Goal: Transaction & Acquisition: Download file/media

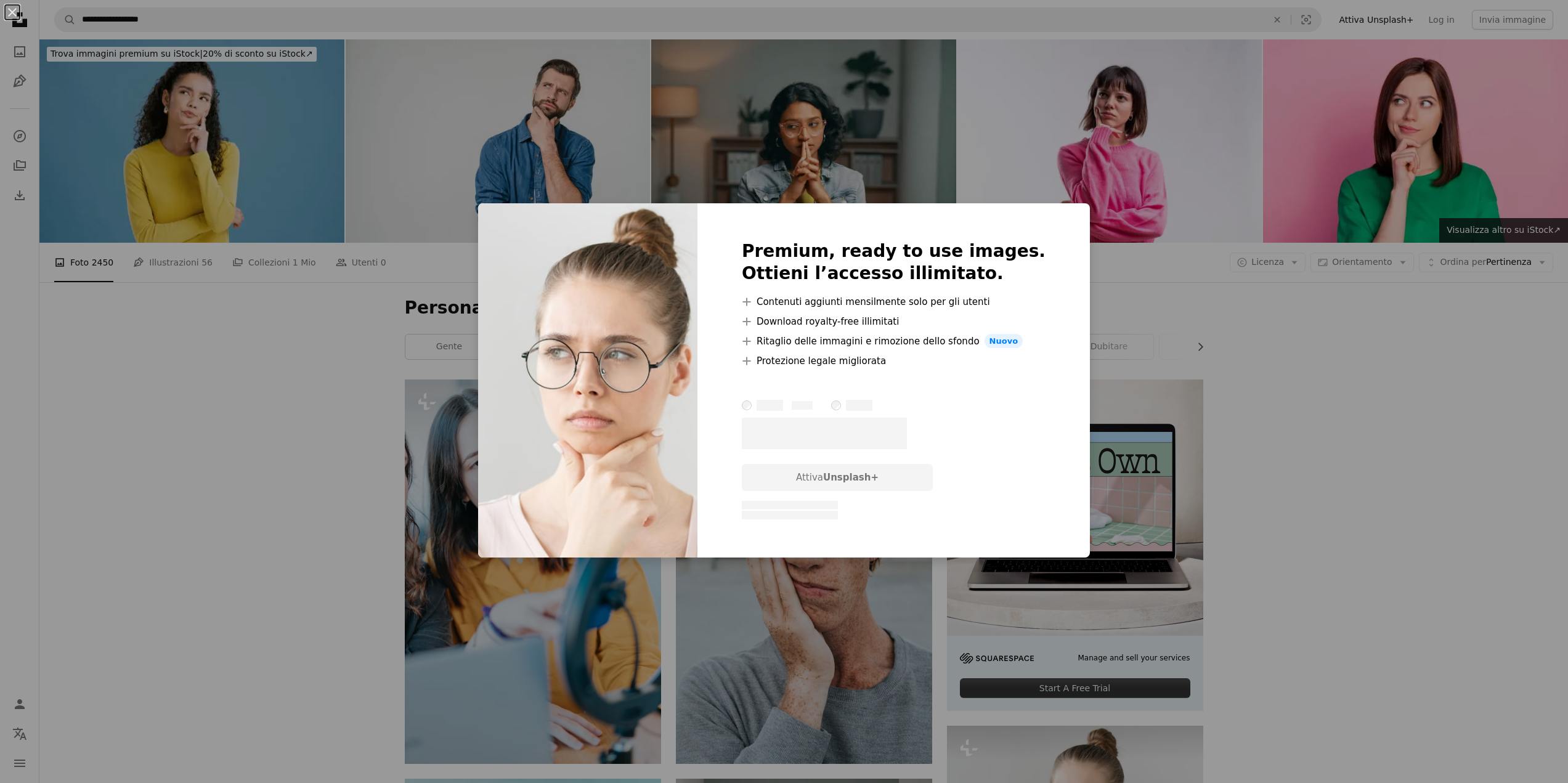
scroll to position [370, 0]
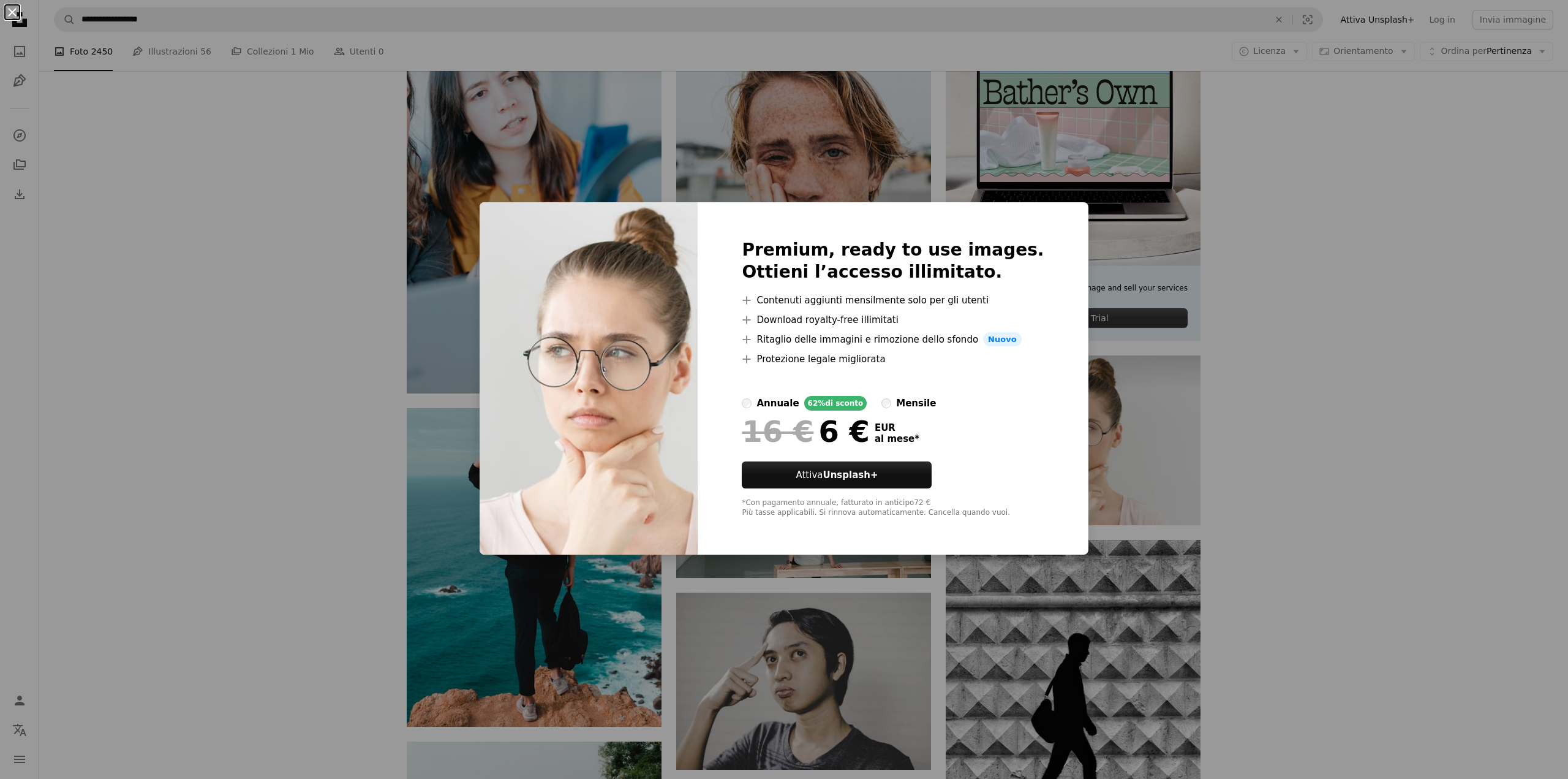
click at [17, 11] on button "An X shape" at bounding box center [12, 12] width 15 height 15
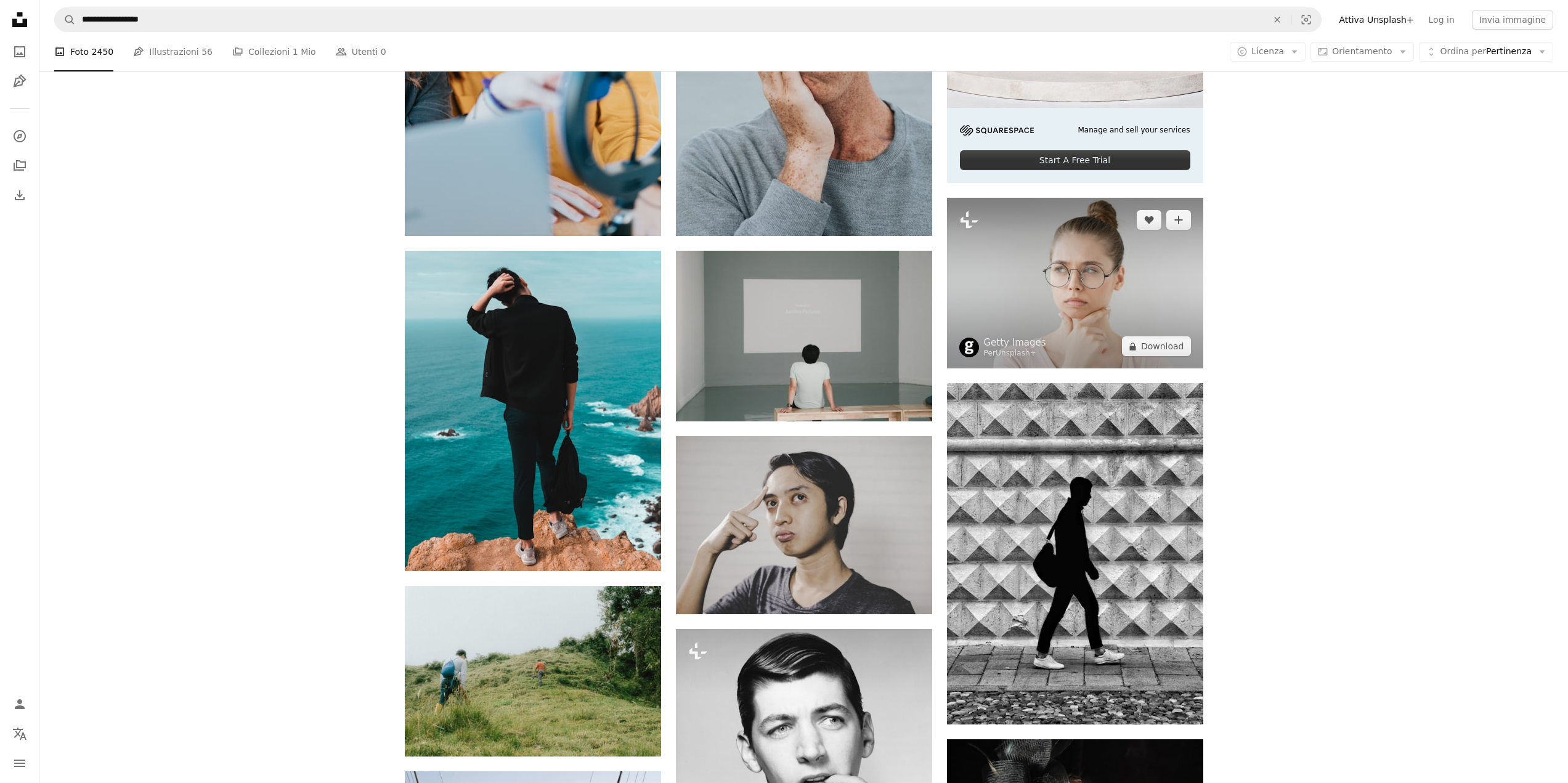
scroll to position [493, 0]
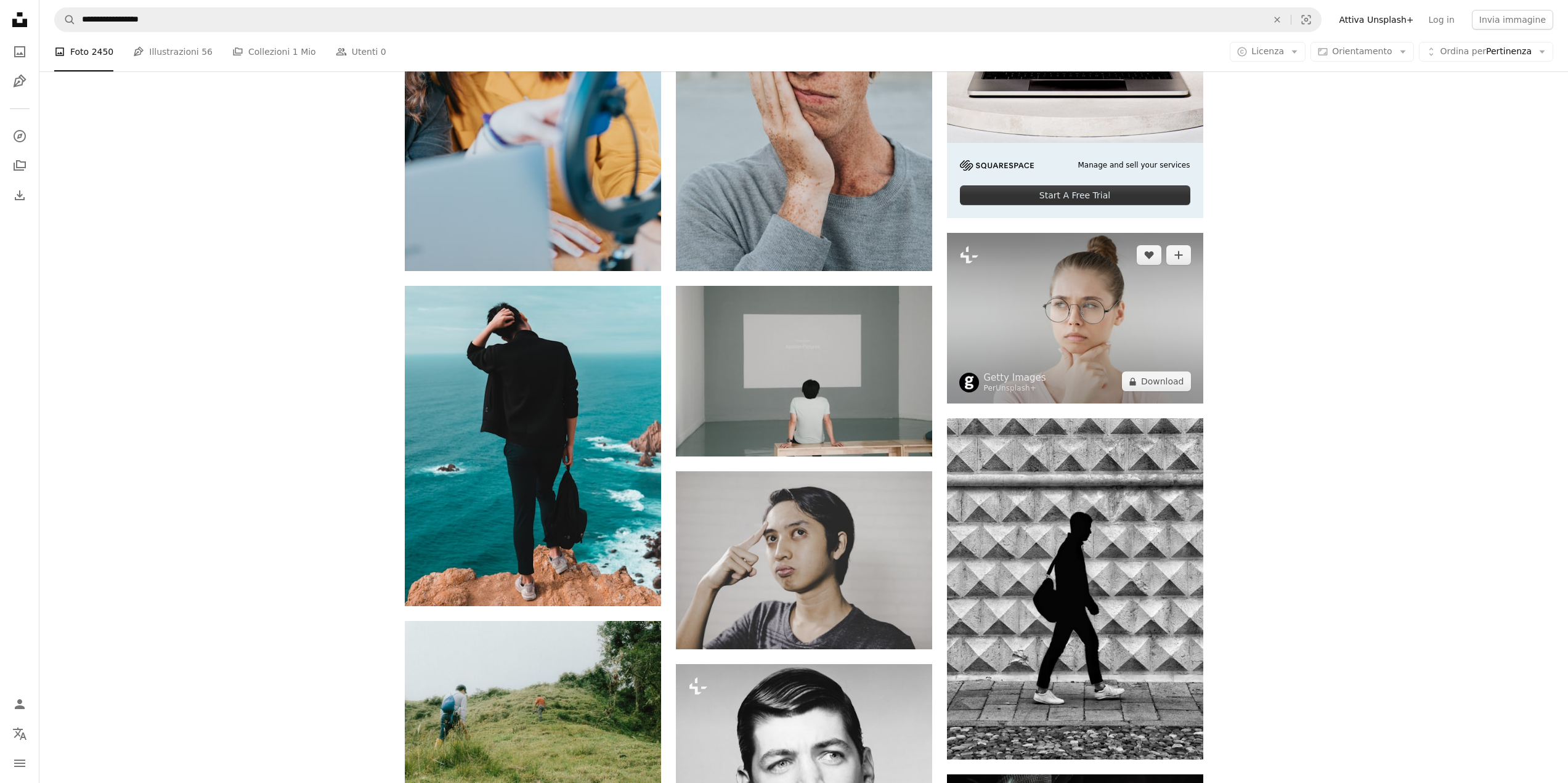
click at [1140, 288] on img at bounding box center [1075, 318] width 256 height 171
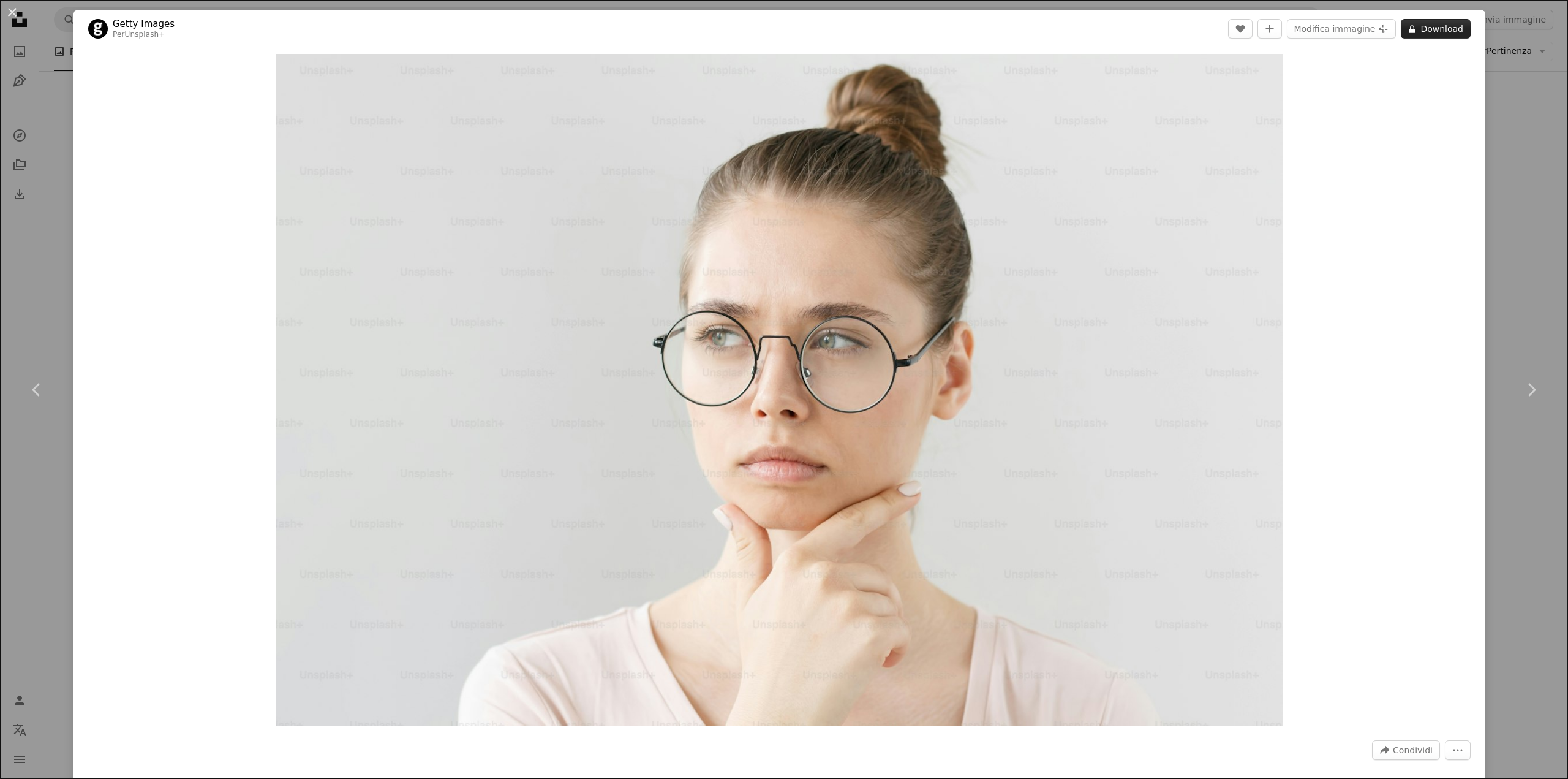
click at [1426, 29] on button "A lock Download" at bounding box center [1435, 28] width 70 height 19
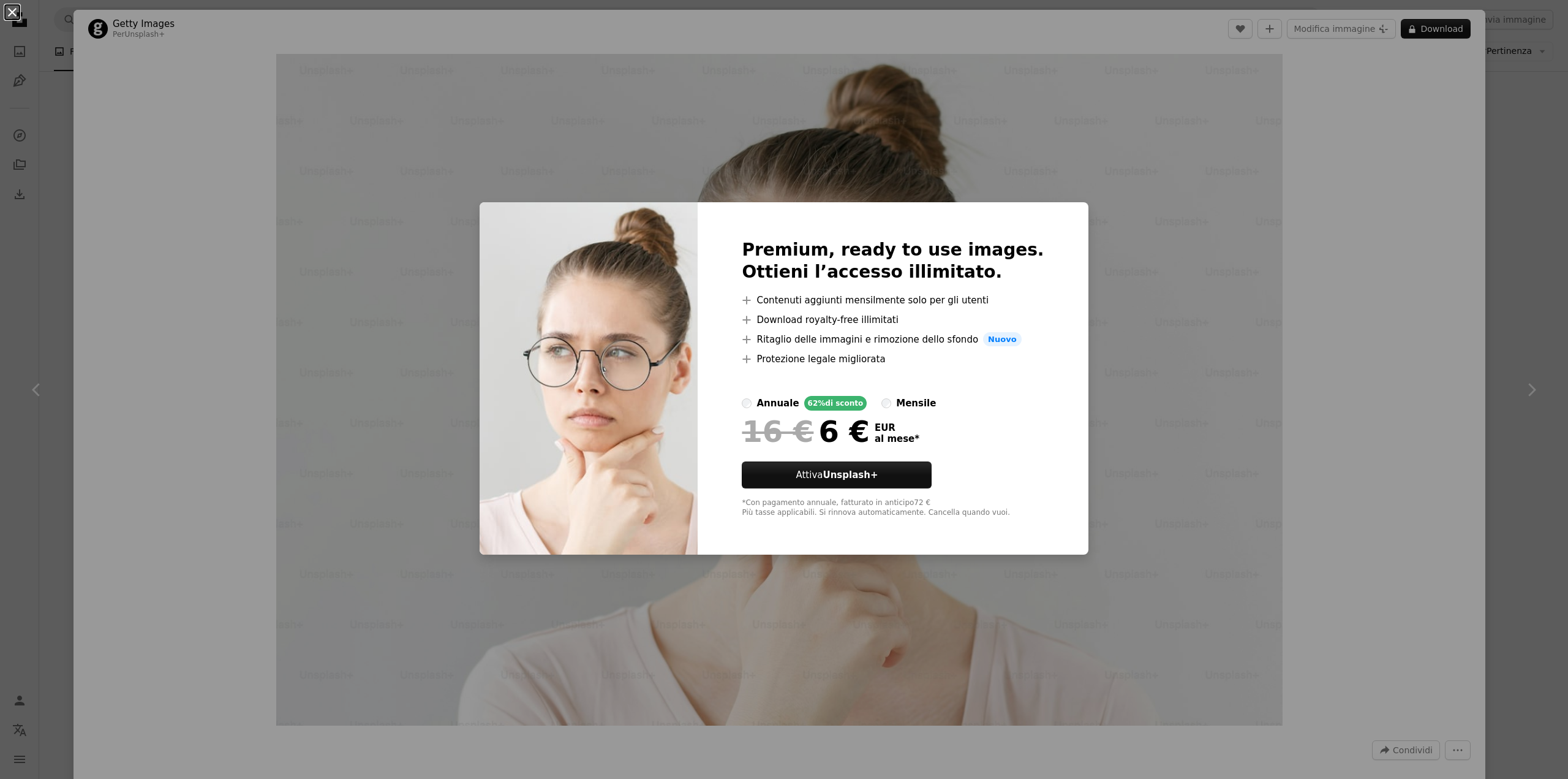
click at [11, 6] on button "An X shape" at bounding box center [12, 12] width 15 height 15
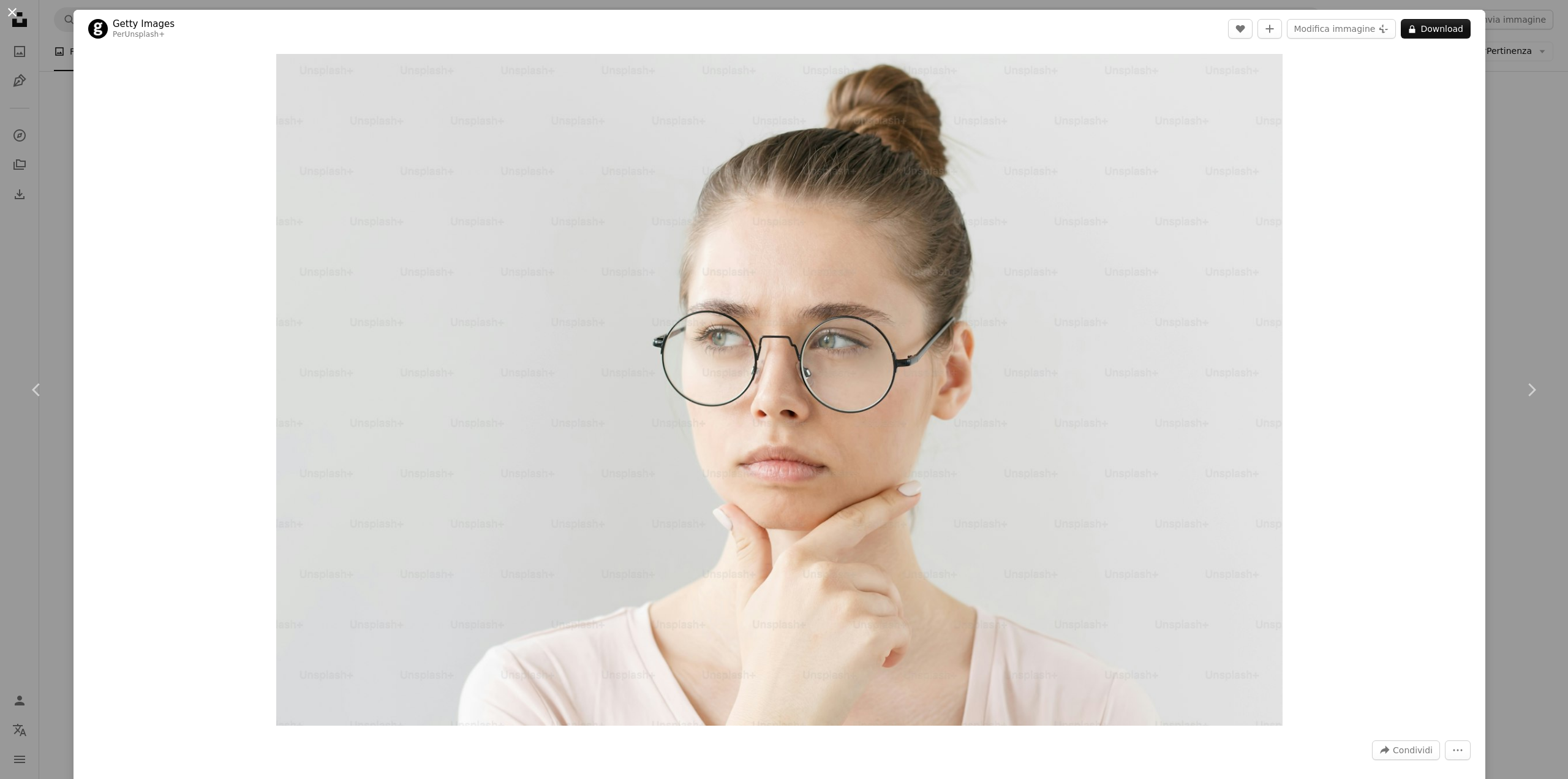
click at [6, 9] on button "An X shape" at bounding box center [12, 12] width 15 height 15
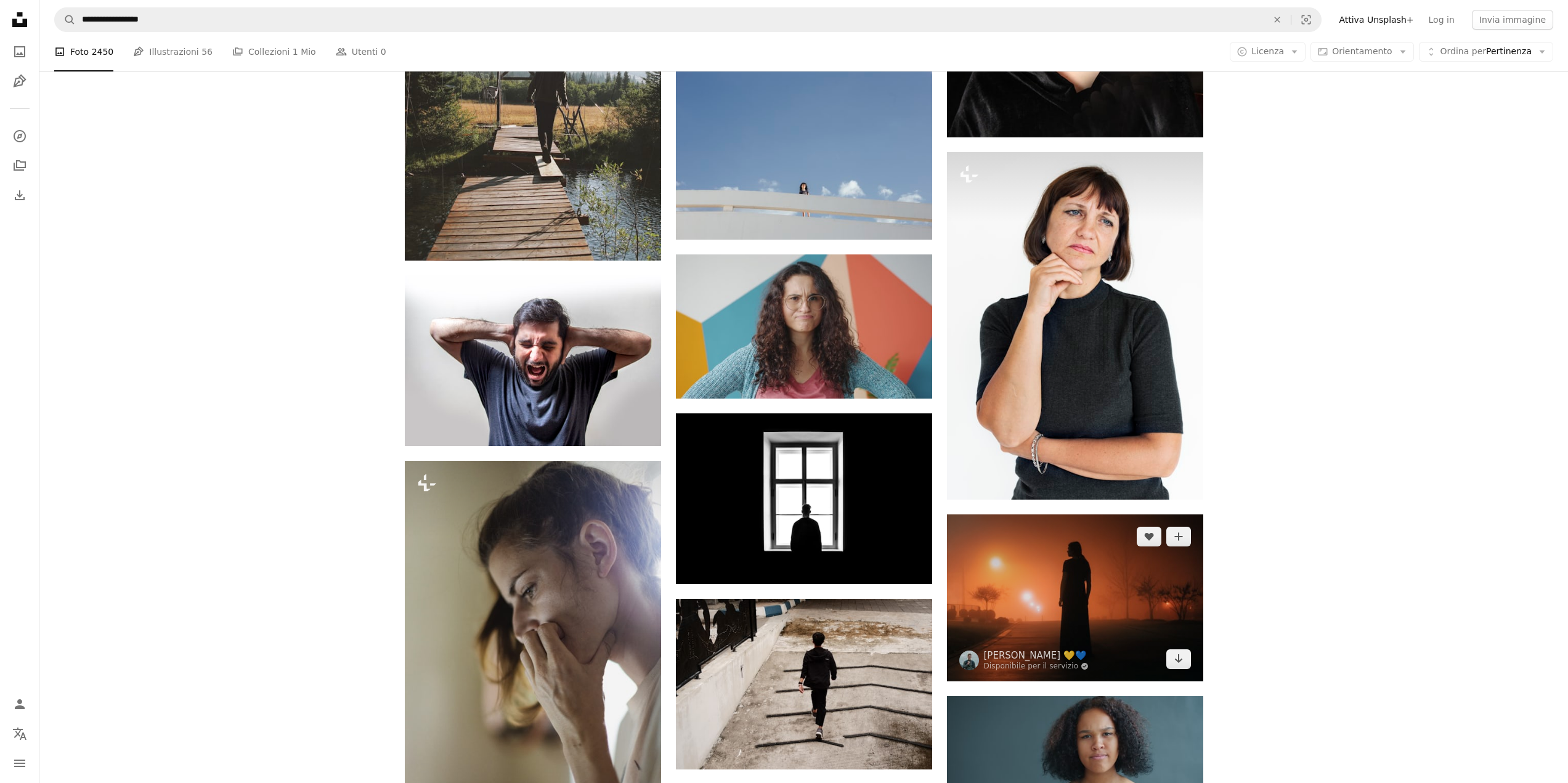
scroll to position [1416, 0]
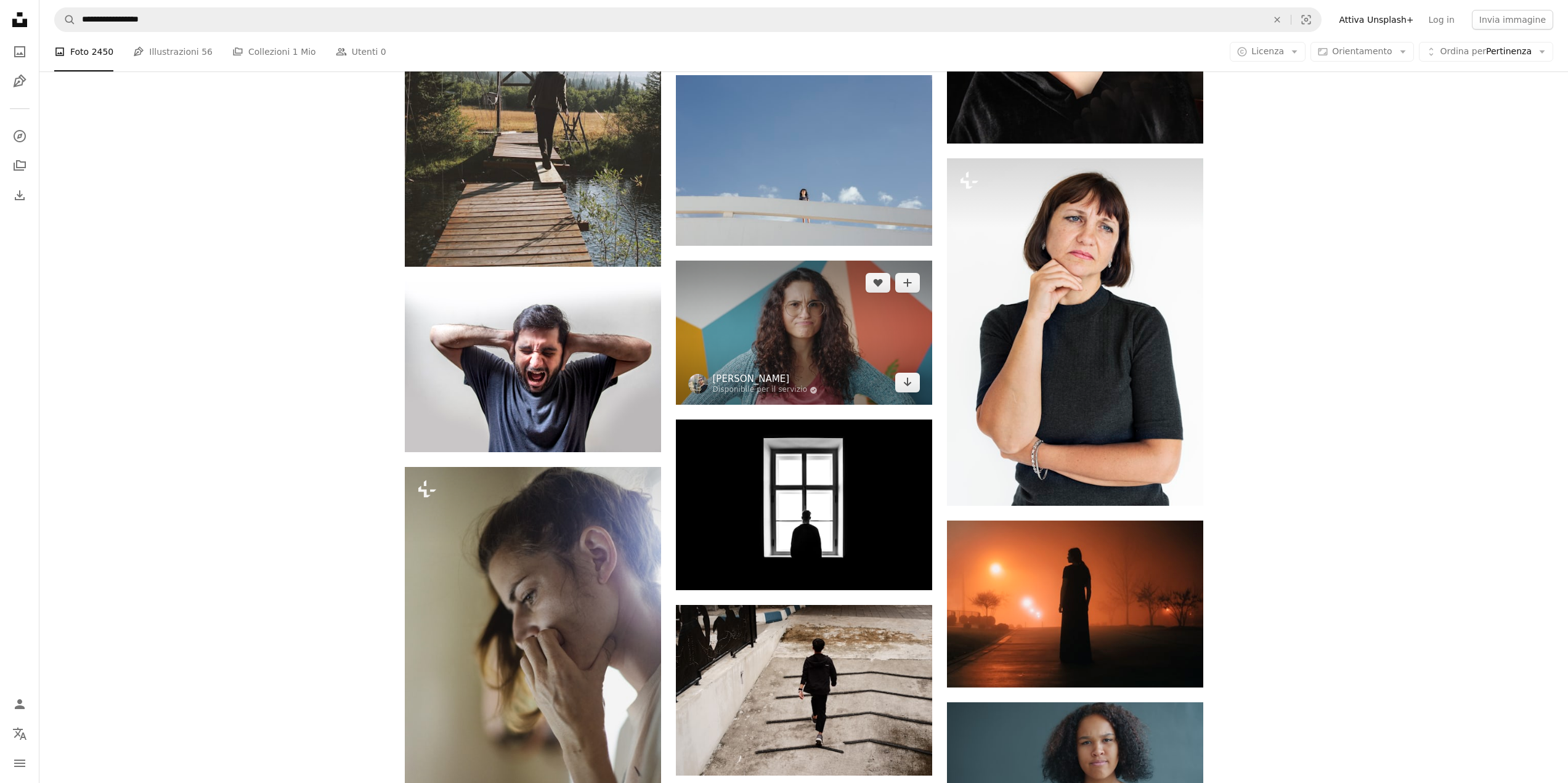
click at [756, 378] on link "[PERSON_NAME]" at bounding box center [766, 378] width 105 height 12
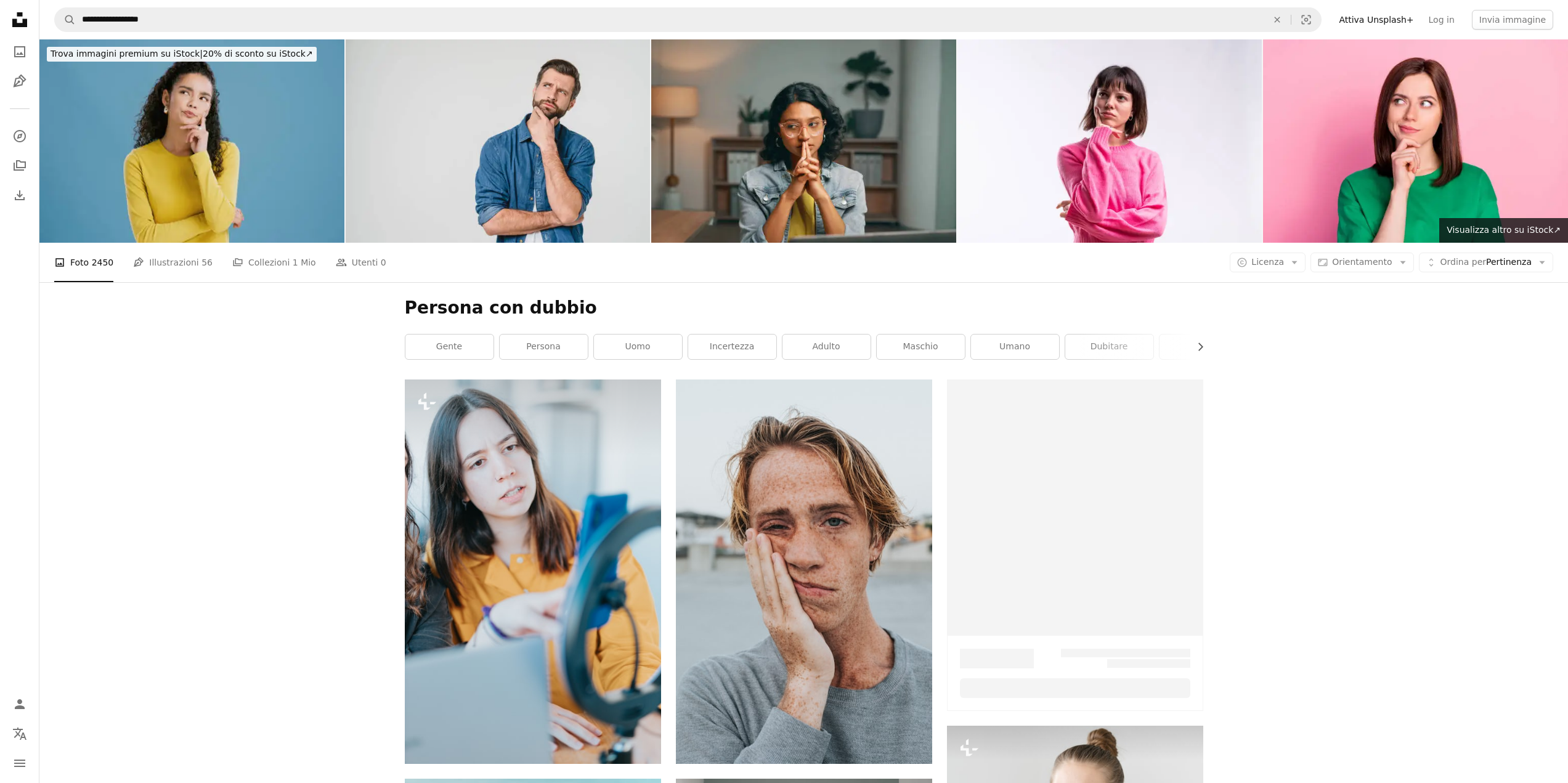
scroll to position [1416, 0]
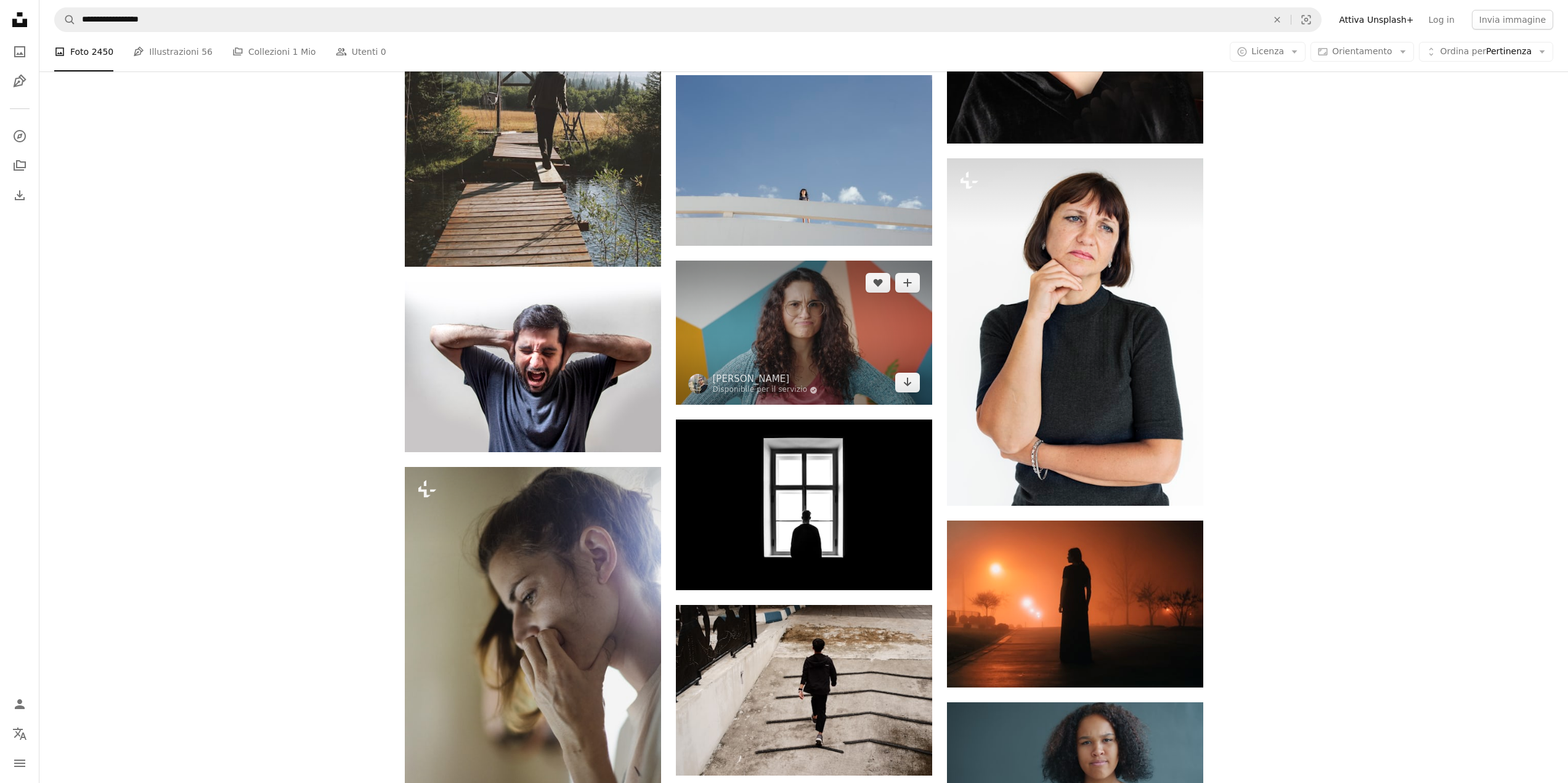
click at [769, 312] on img at bounding box center [804, 332] width 256 height 144
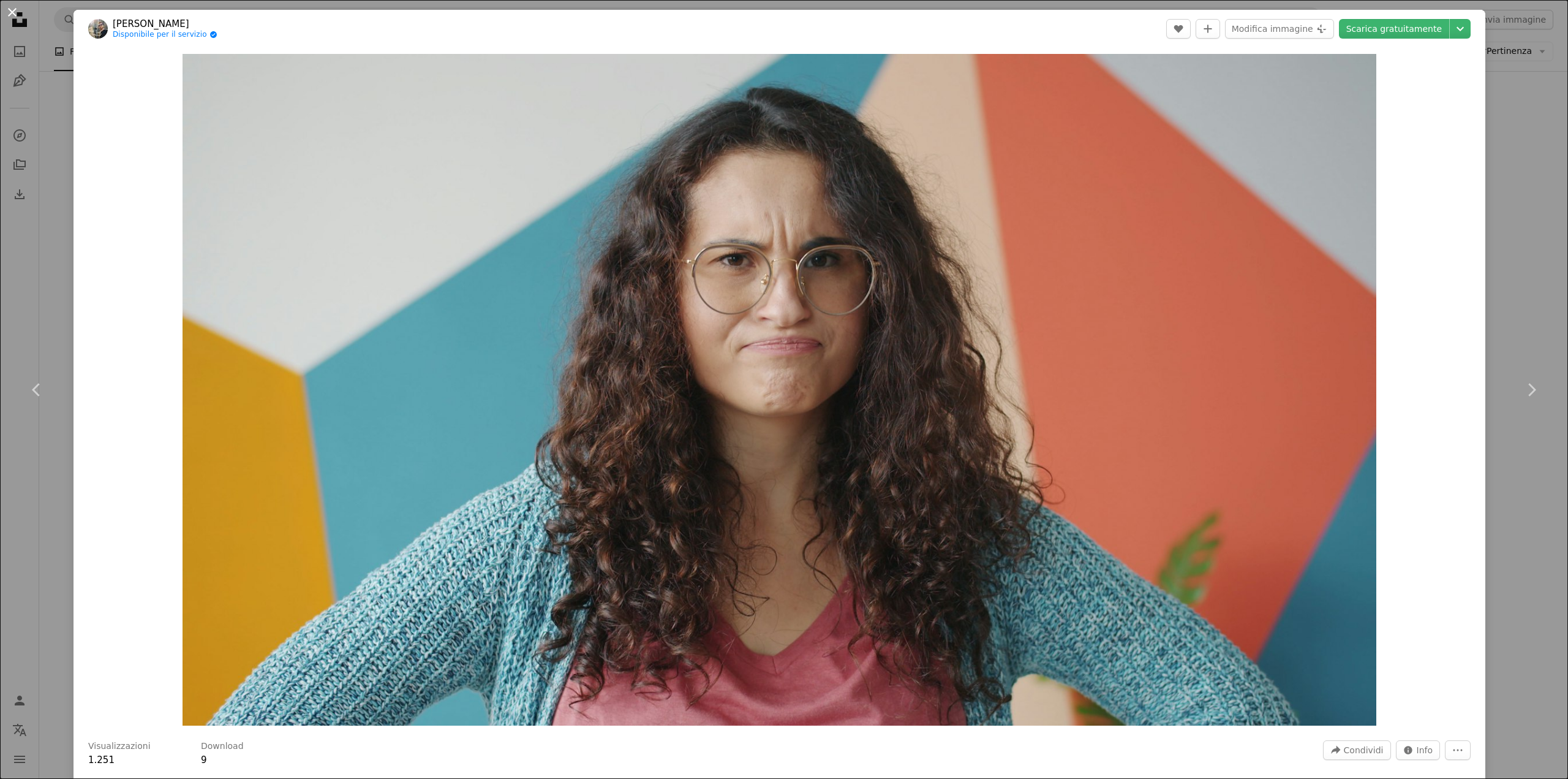
click at [15, 11] on button "An X shape" at bounding box center [12, 12] width 15 height 15
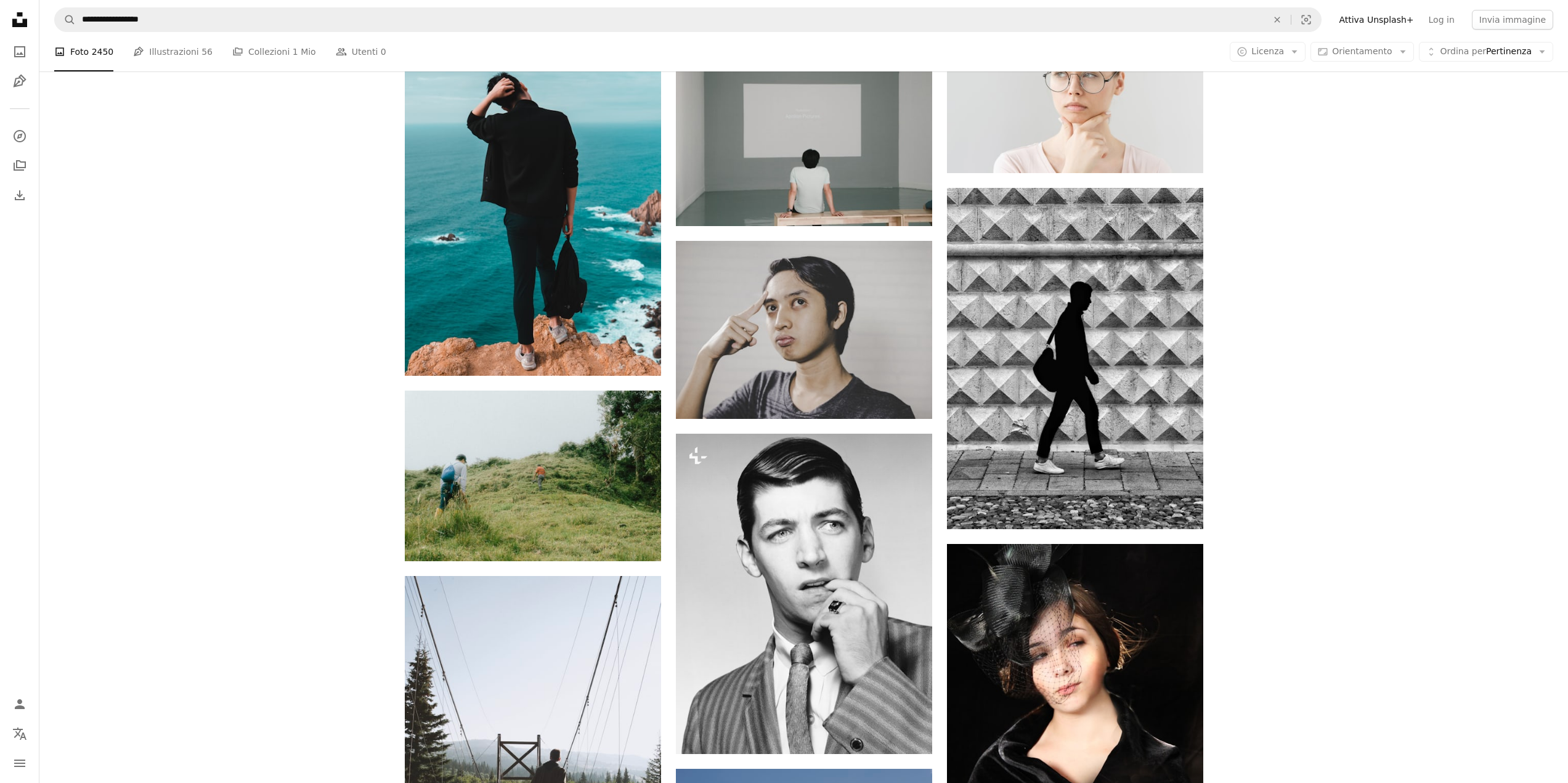
scroll to position [554, 0]
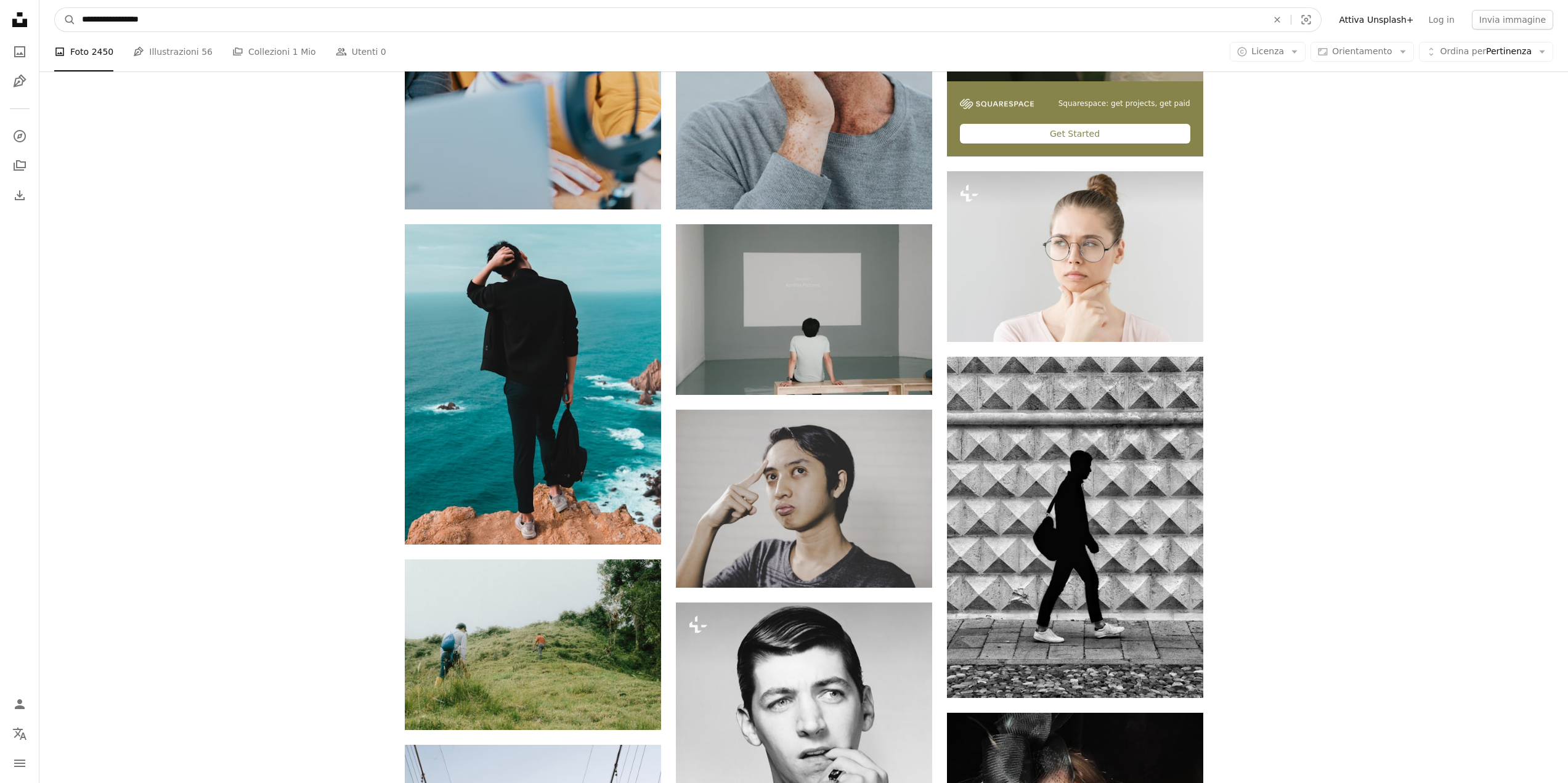
click at [81, 21] on input "**********" at bounding box center [669, 20] width 1188 height 24
type input "**********"
click button "A magnifying glass" at bounding box center [65, 20] width 21 height 24
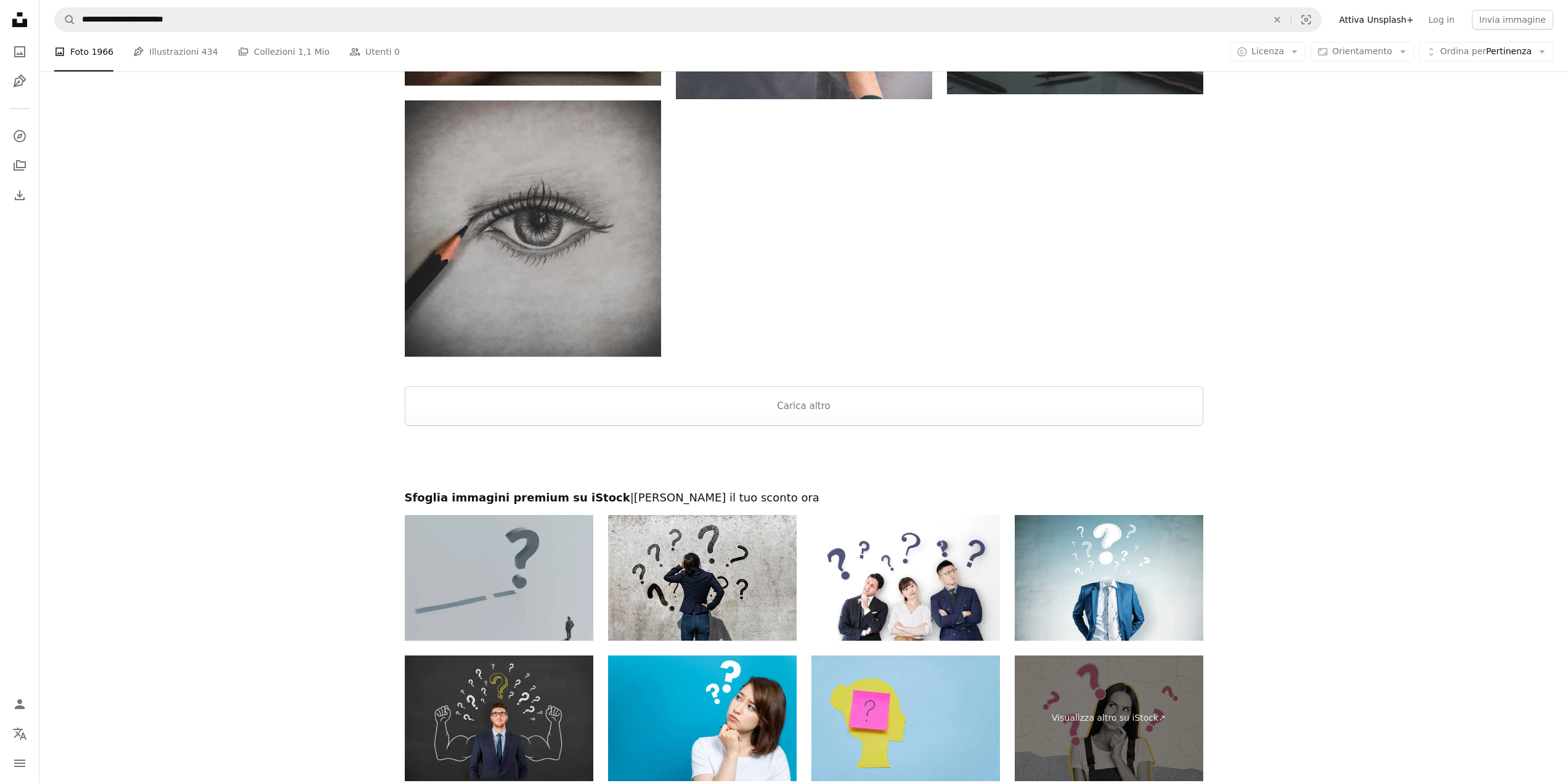
scroll to position [2155, 0]
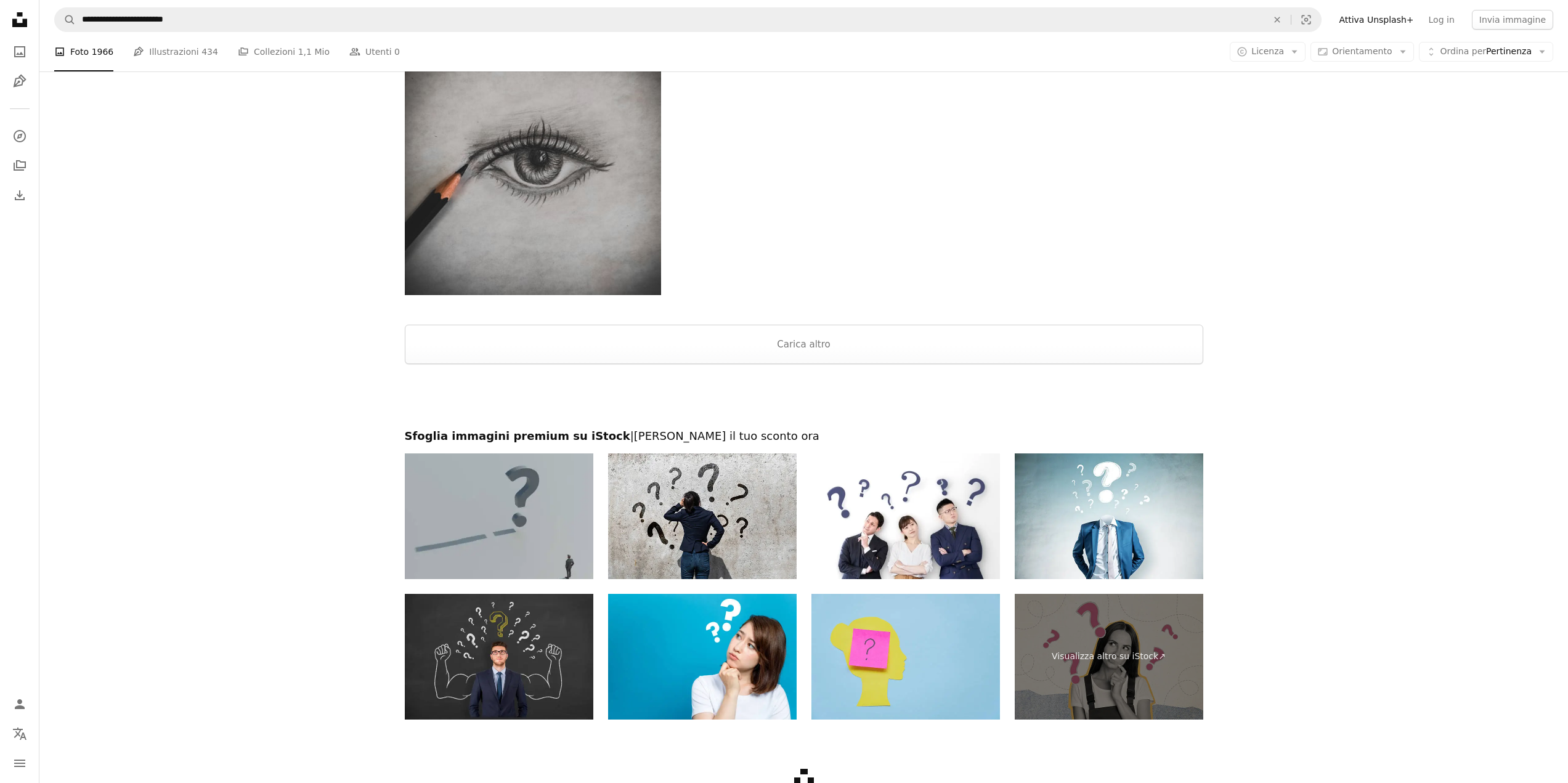
click at [468, 498] on img at bounding box center [499, 516] width 188 height 125
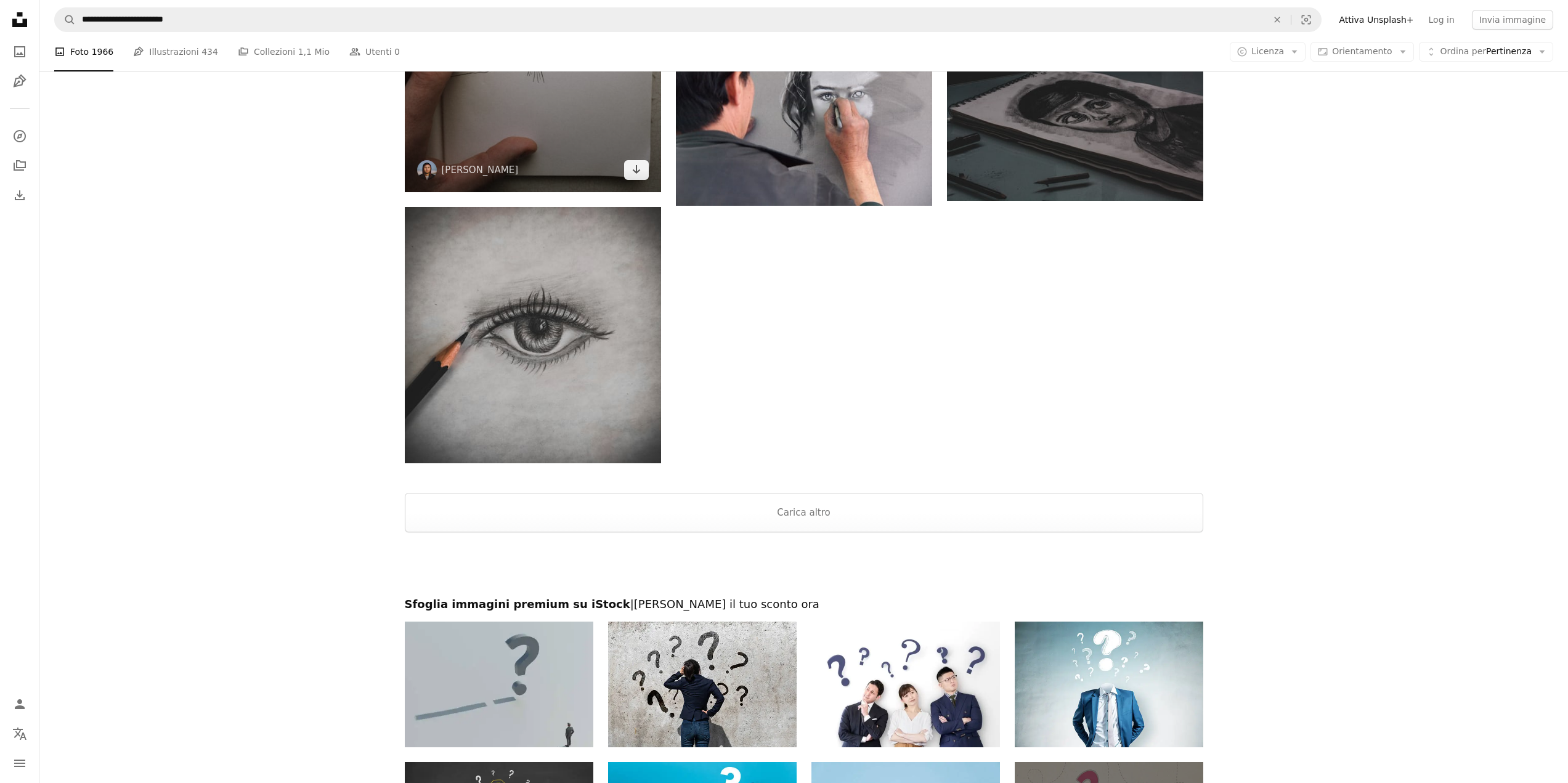
scroll to position [1971, 0]
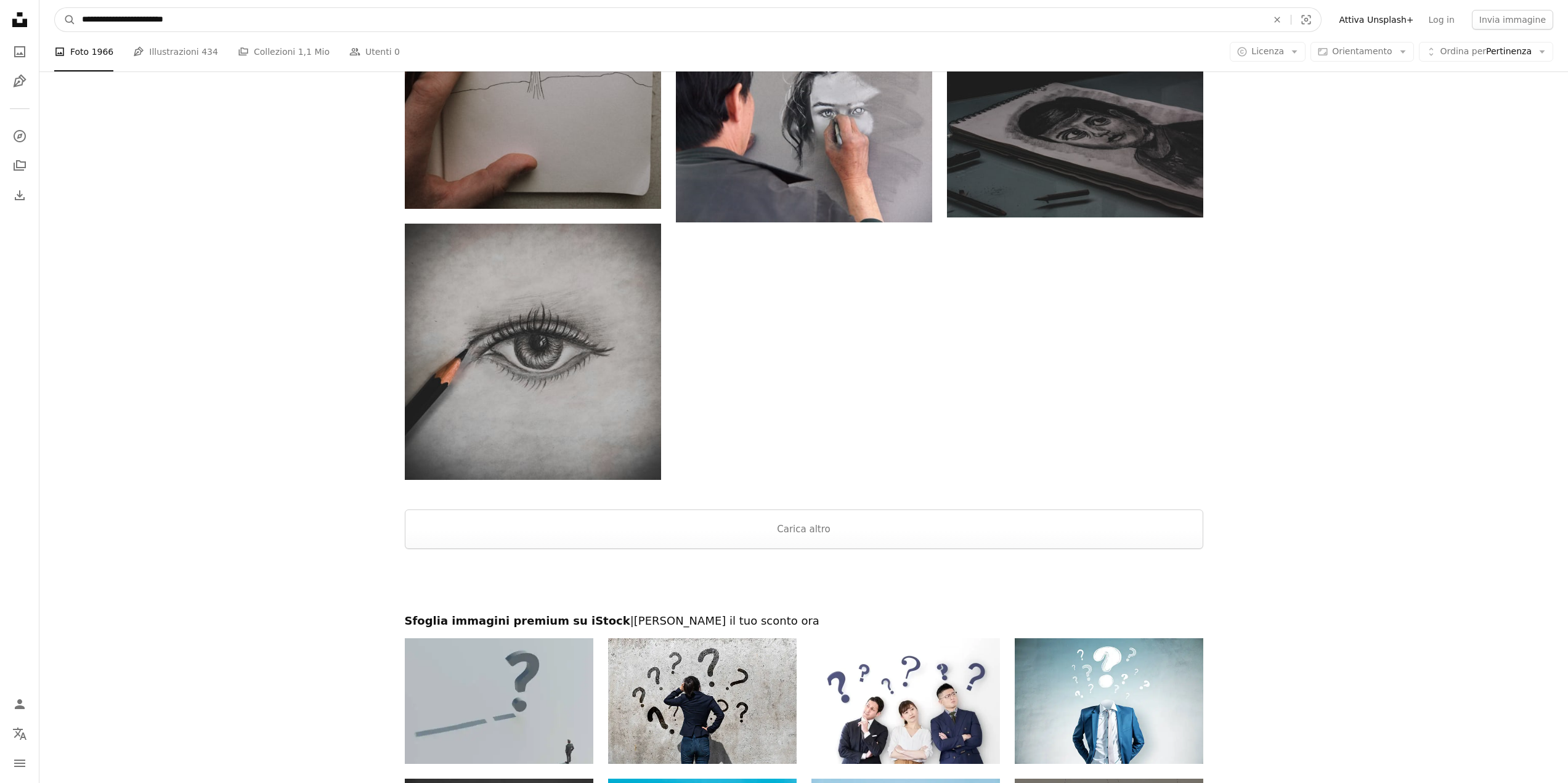
click at [148, 20] on input "**********" at bounding box center [669, 20] width 1188 height 24
type input "**********"
click button "A magnifying glass" at bounding box center [65, 20] width 21 height 24
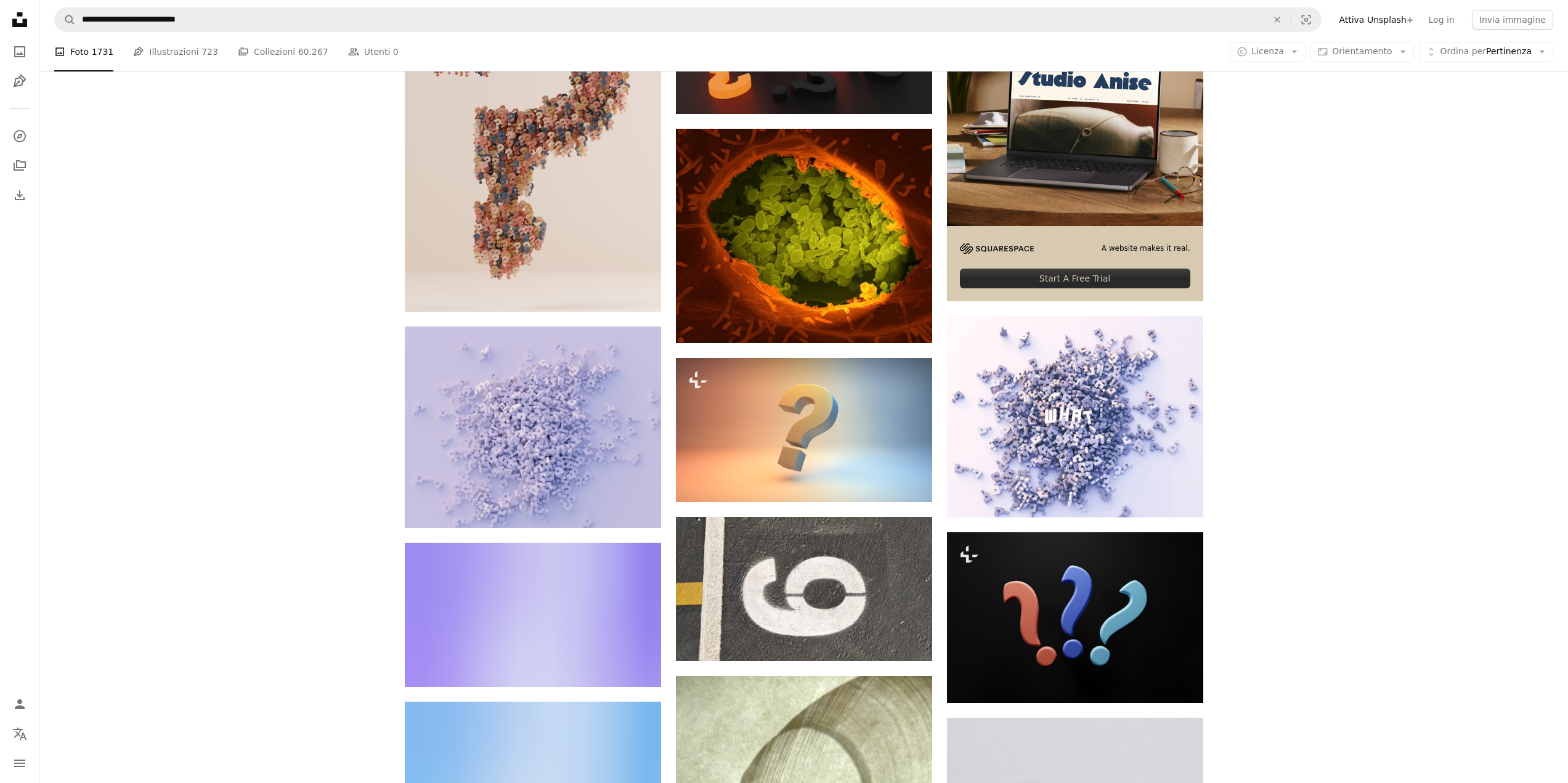
scroll to position [431, 0]
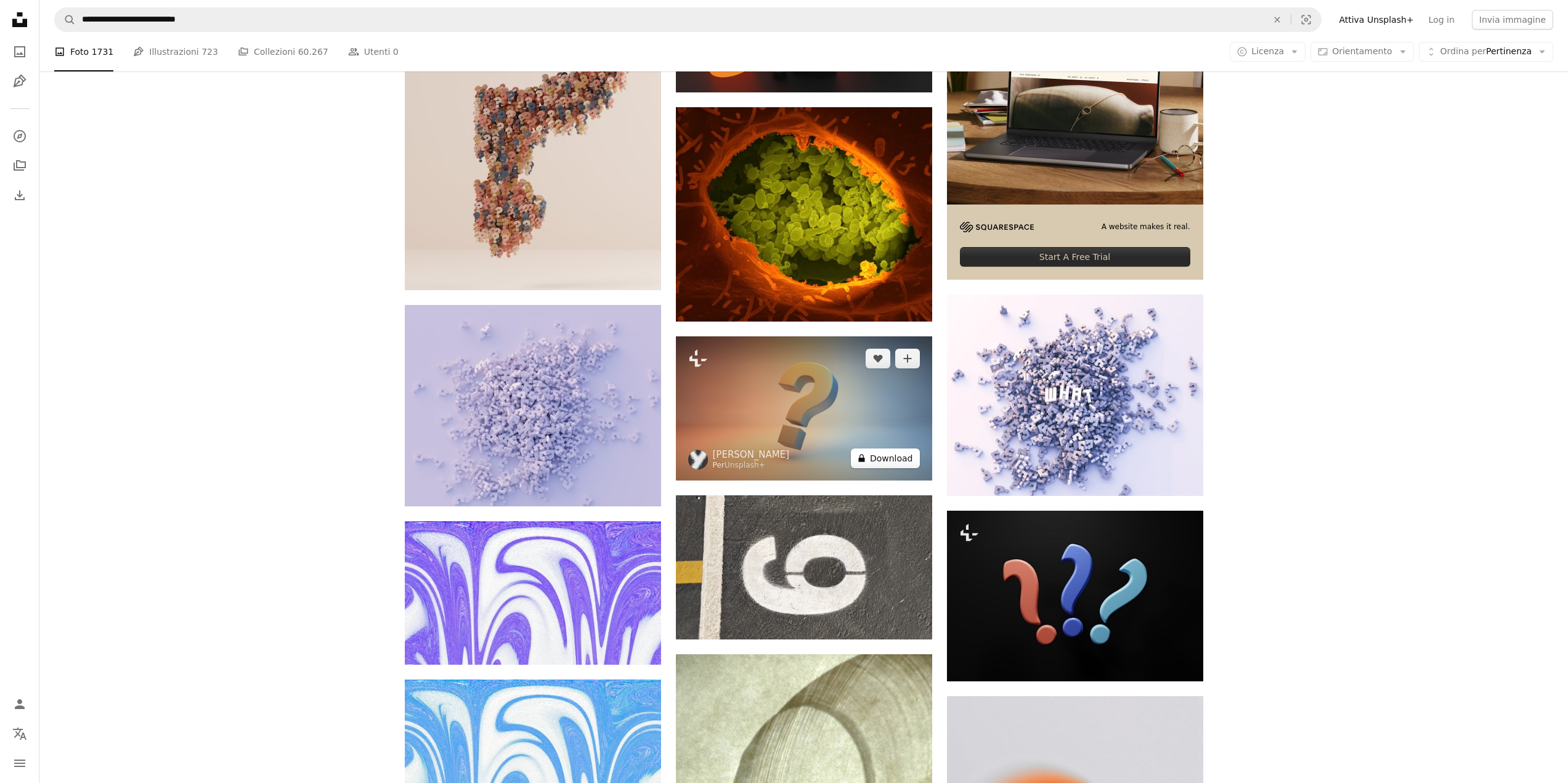
click at [882, 458] on button "A lock Download" at bounding box center [885, 458] width 69 height 20
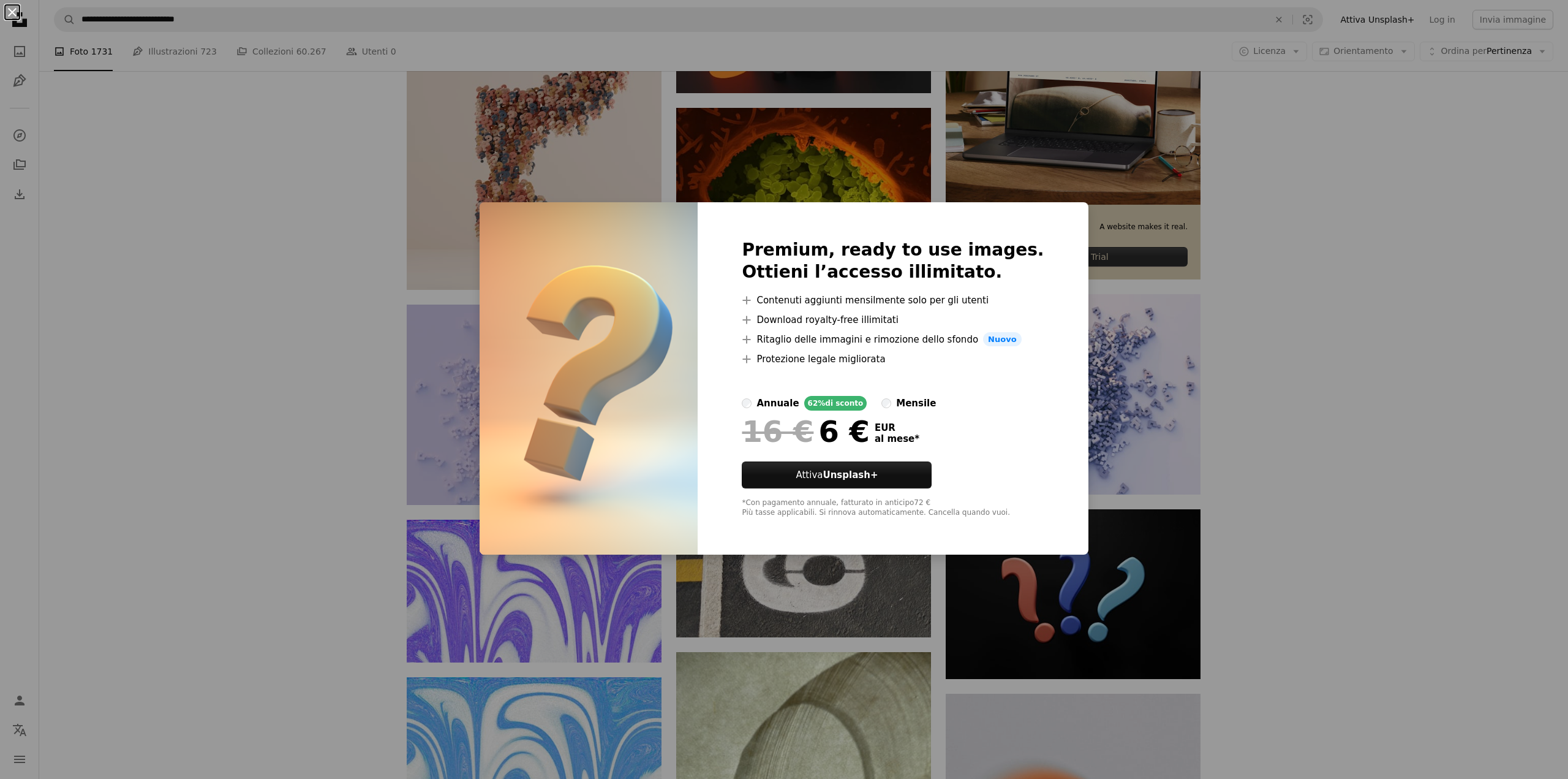
click at [12, 15] on button "An X shape" at bounding box center [12, 12] width 15 height 15
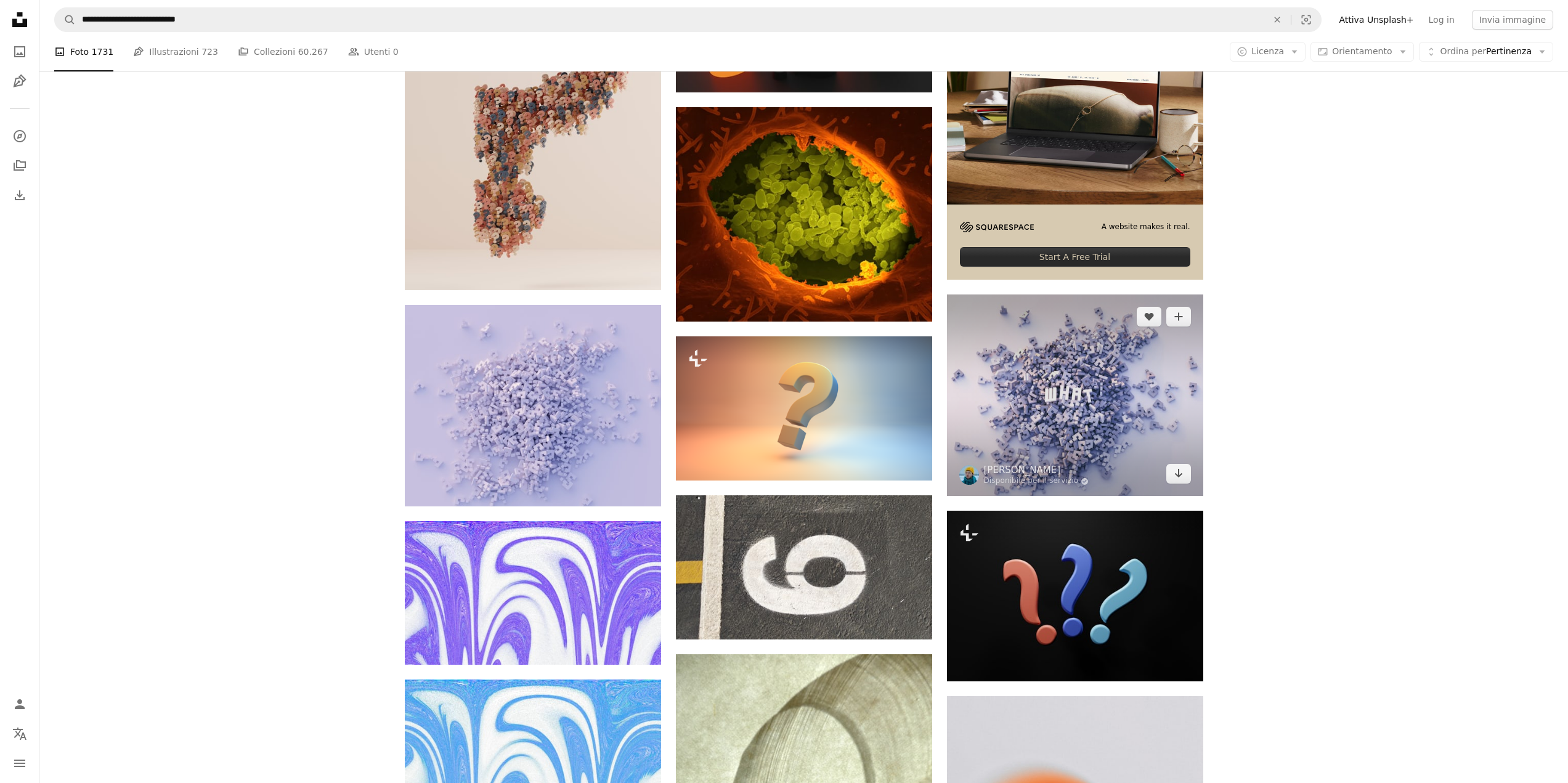
click at [997, 406] on img at bounding box center [1075, 395] width 256 height 202
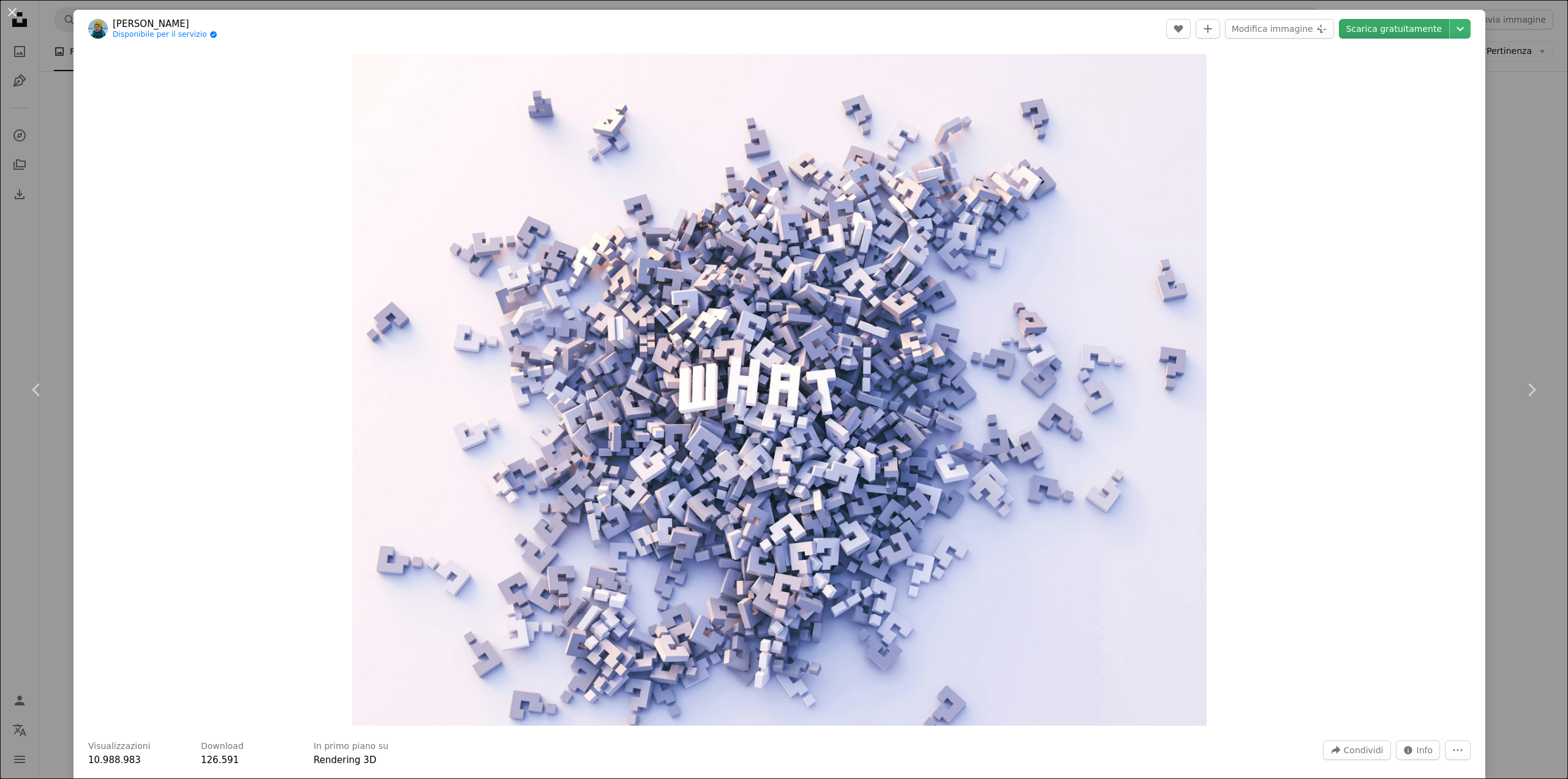
click at [1374, 31] on link "Scarica gratuitamente" at bounding box center [1394, 28] width 110 height 19
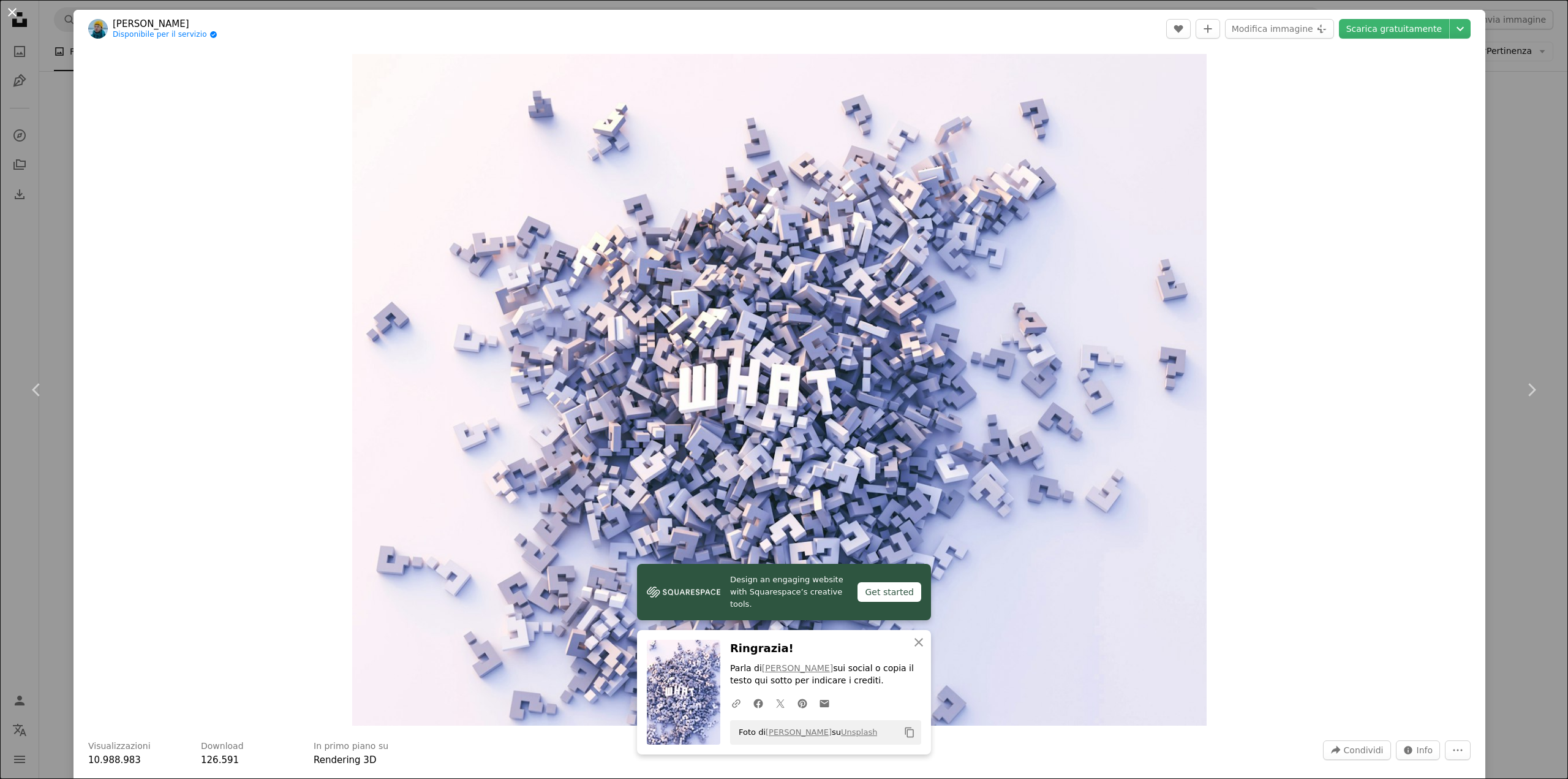
click at [14, 11] on button "An X shape" at bounding box center [12, 12] width 15 height 15
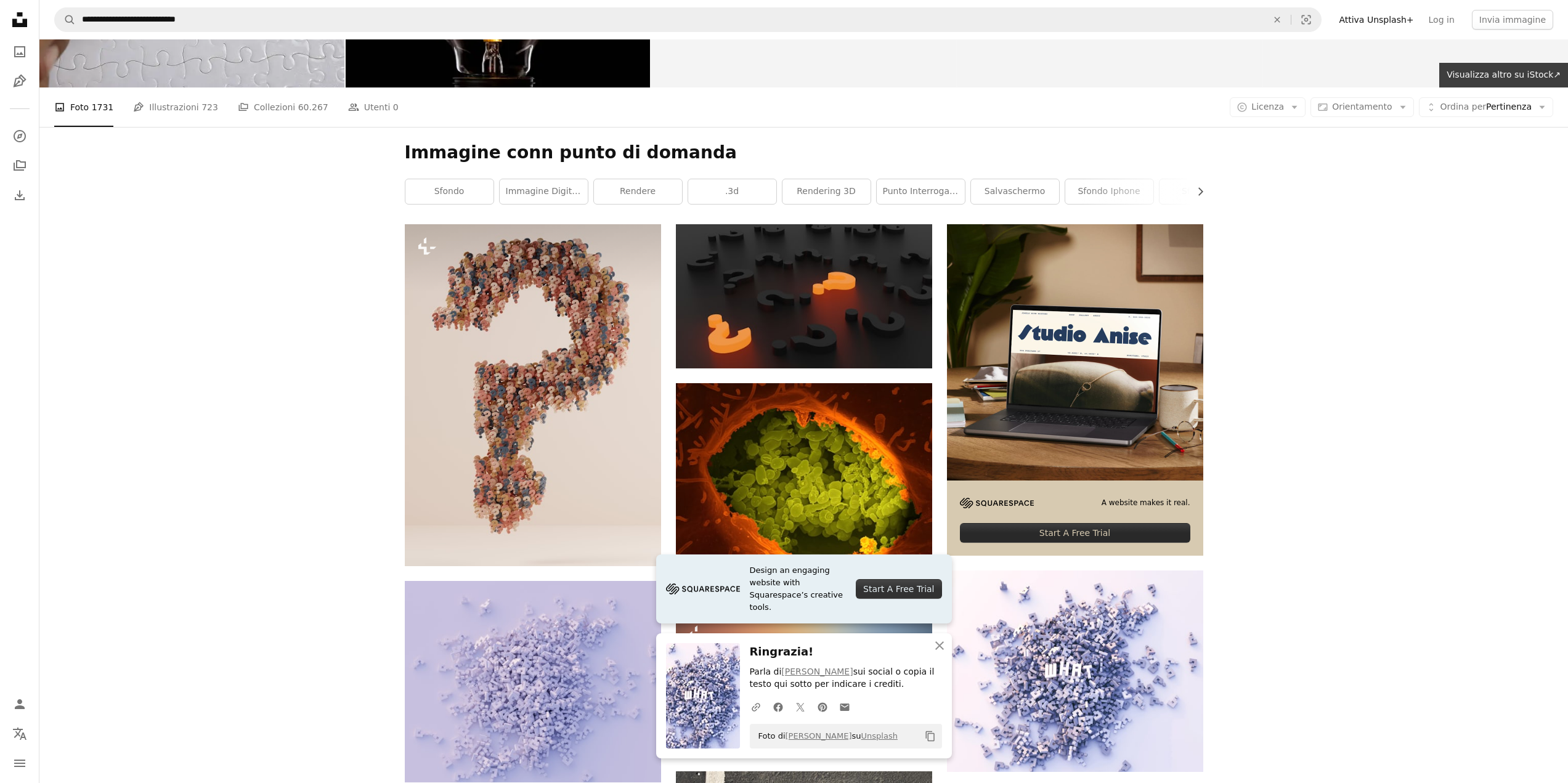
scroll to position [123, 0]
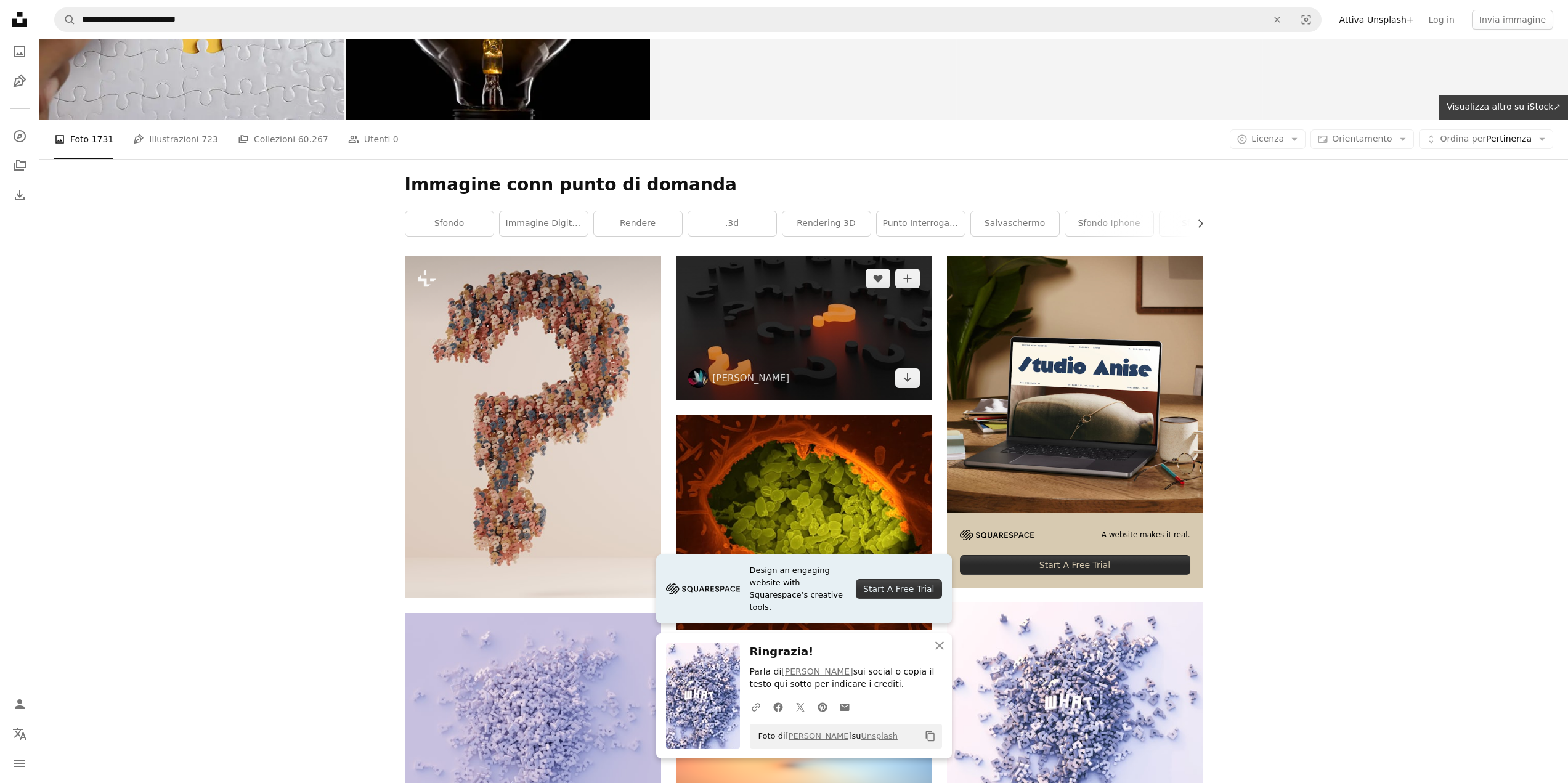
click at [896, 336] on img at bounding box center [804, 328] width 256 height 144
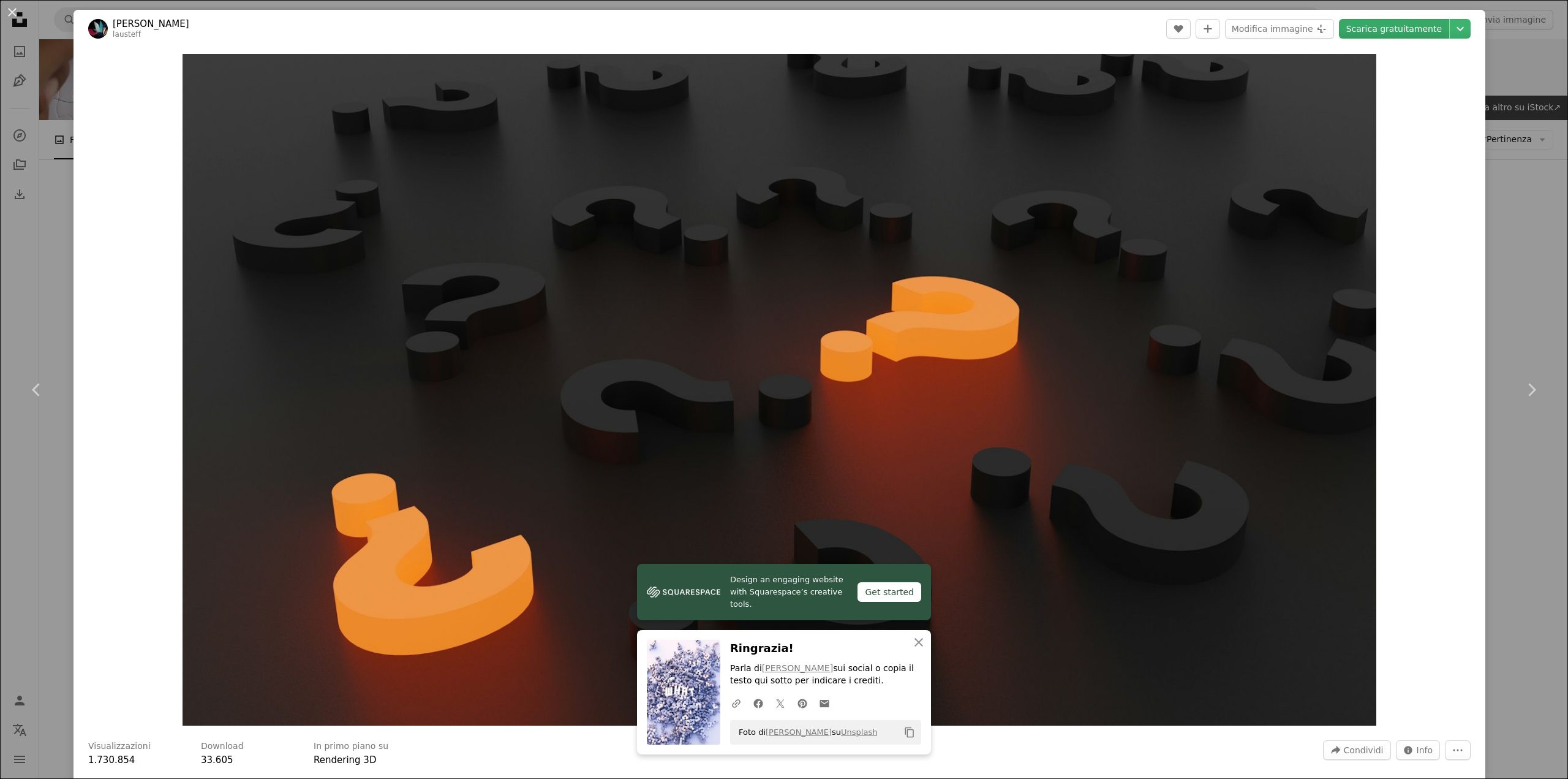
click at [1380, 25] on link "Scarica gratuitamente" at bounding box center [1394, 28] width 110 height 19
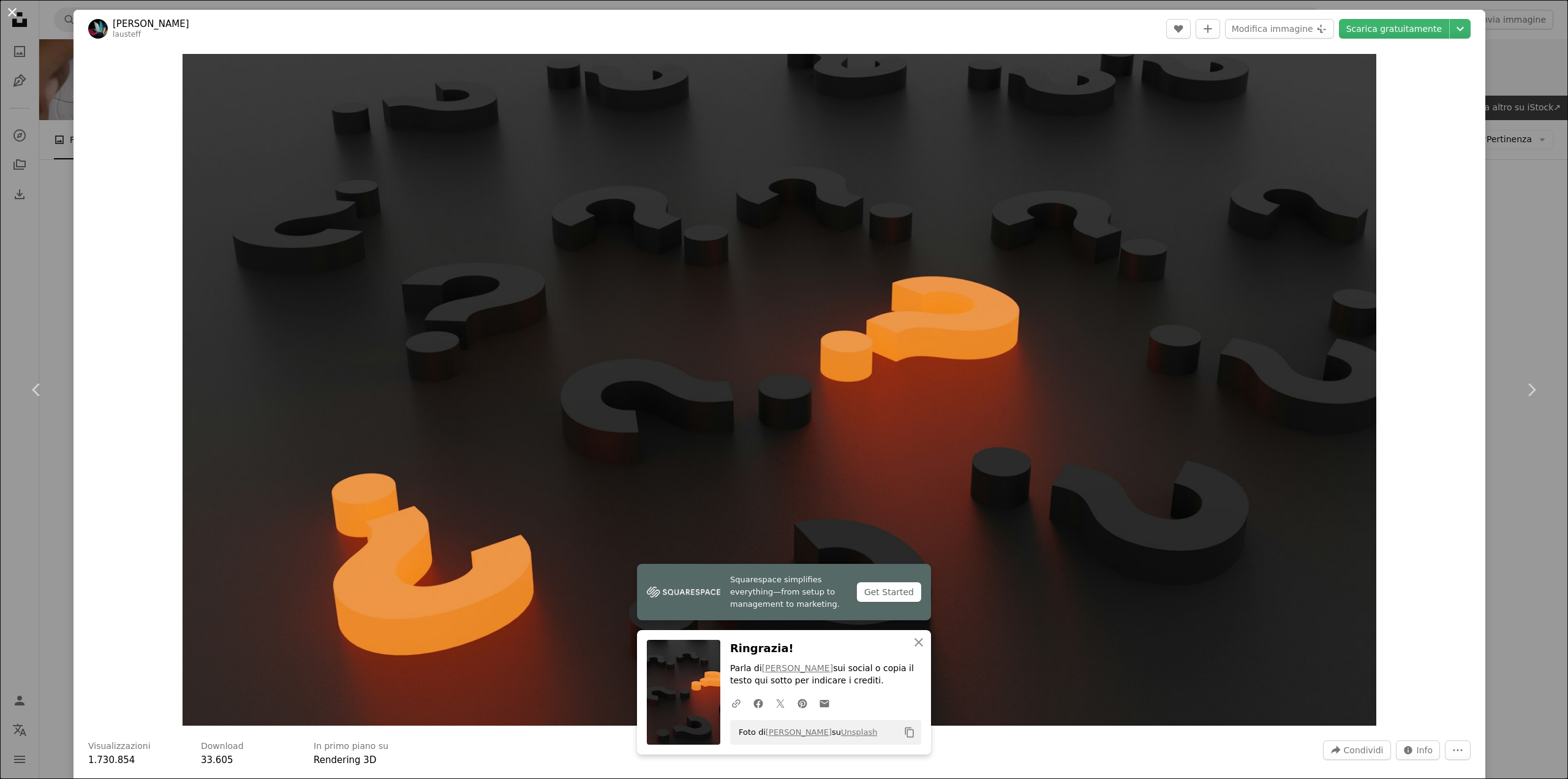
click at [13, 11] on button "An X shape" at bounding box center [12, 12] width 15 height 15
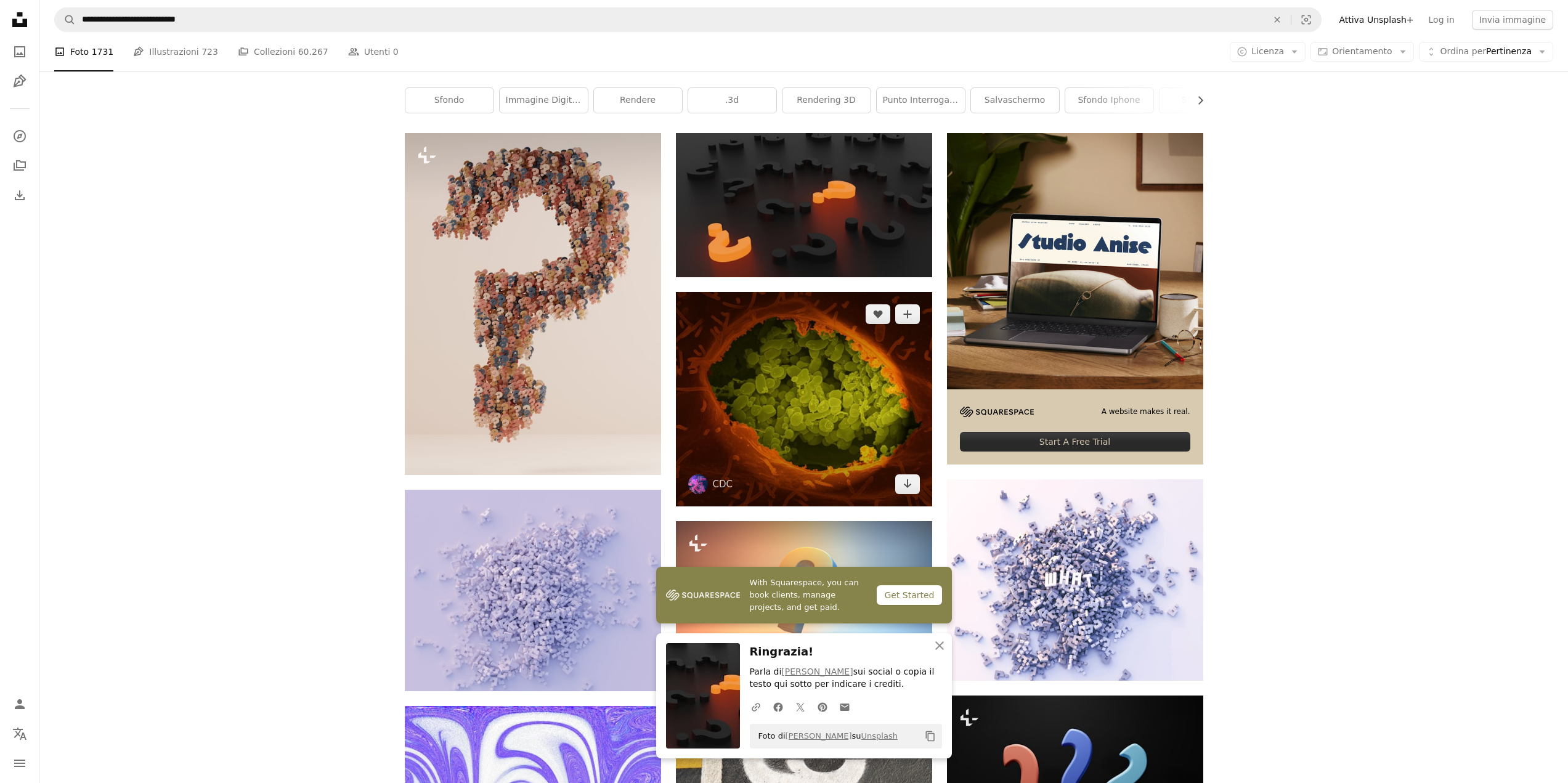
scroll to position [308, 0]
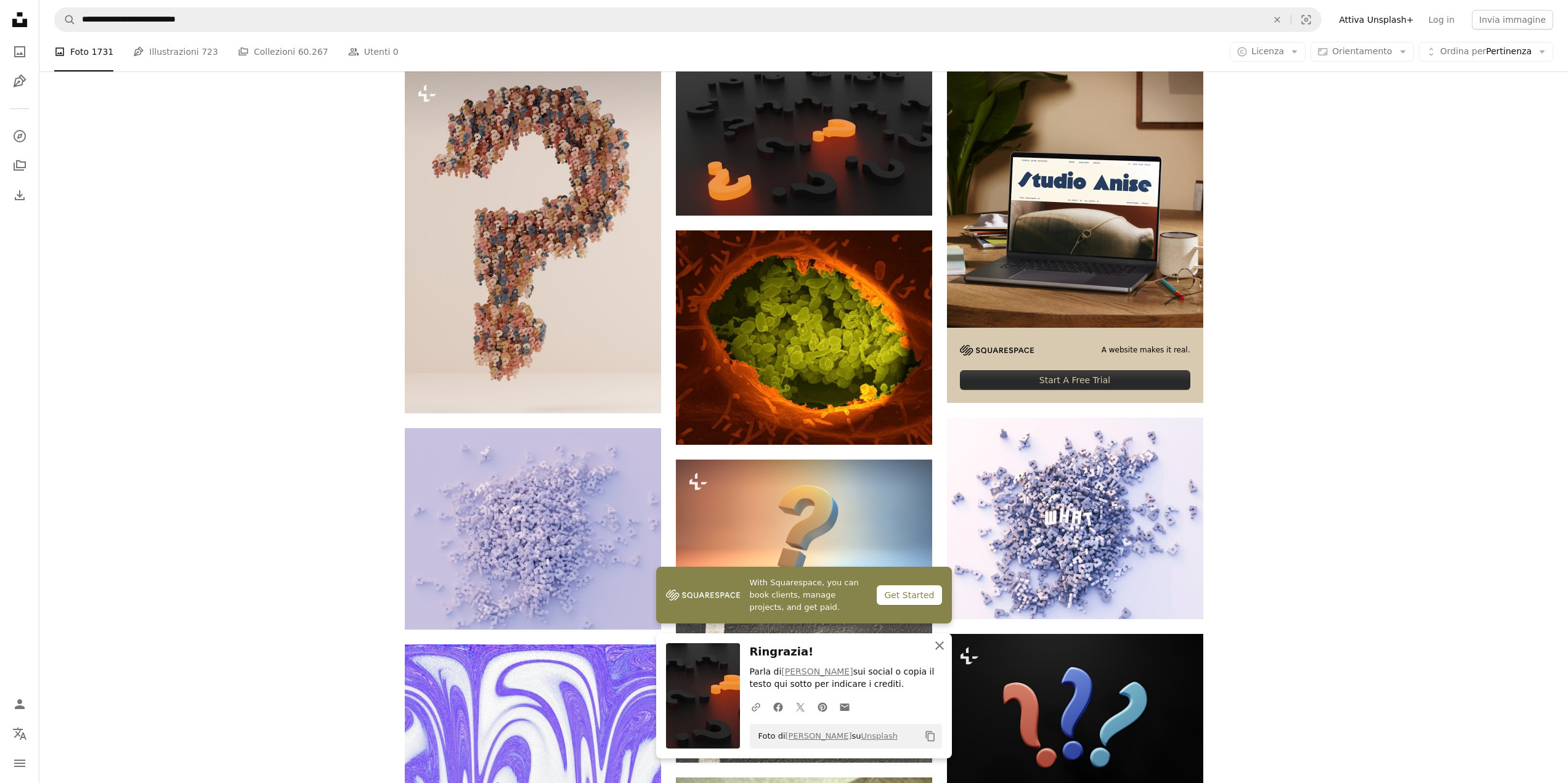
click at [933, 642] on icon "An X shape" at bounding box center [940, 645] width 15 height 15
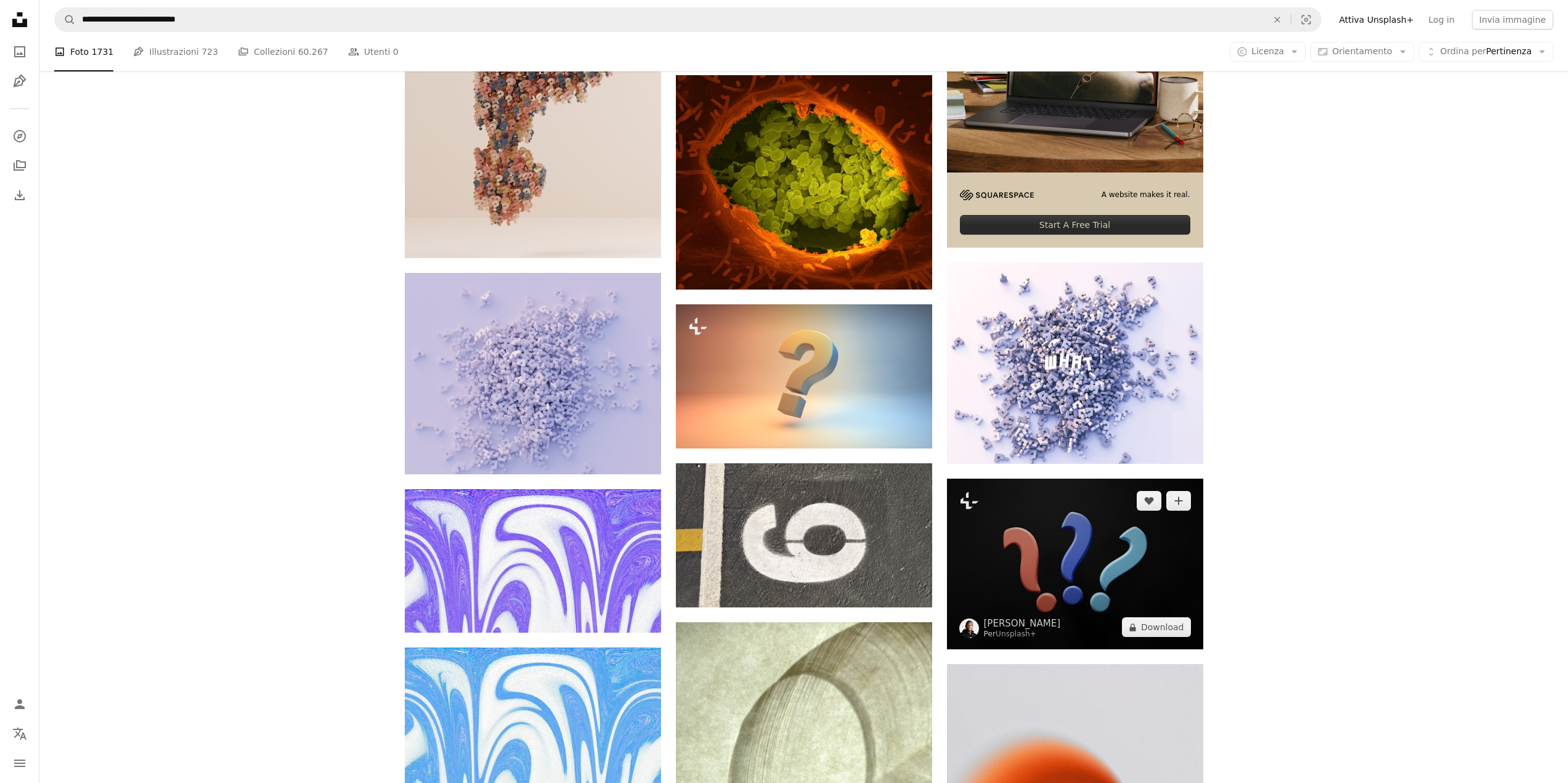
scroll to position [493, 0]
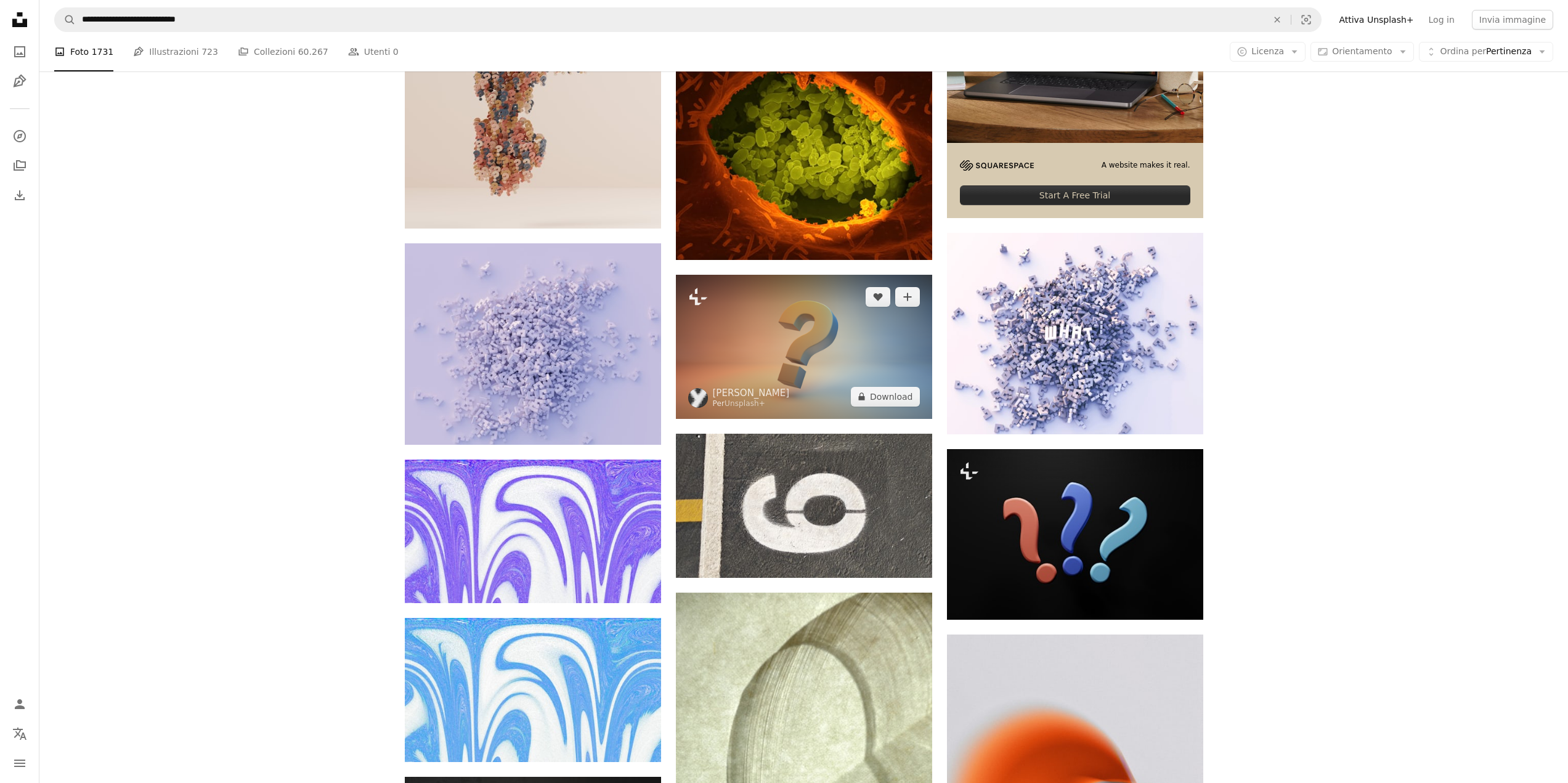
click at [851, 344] on img at bounding box center [804, 347] width 256 height 144
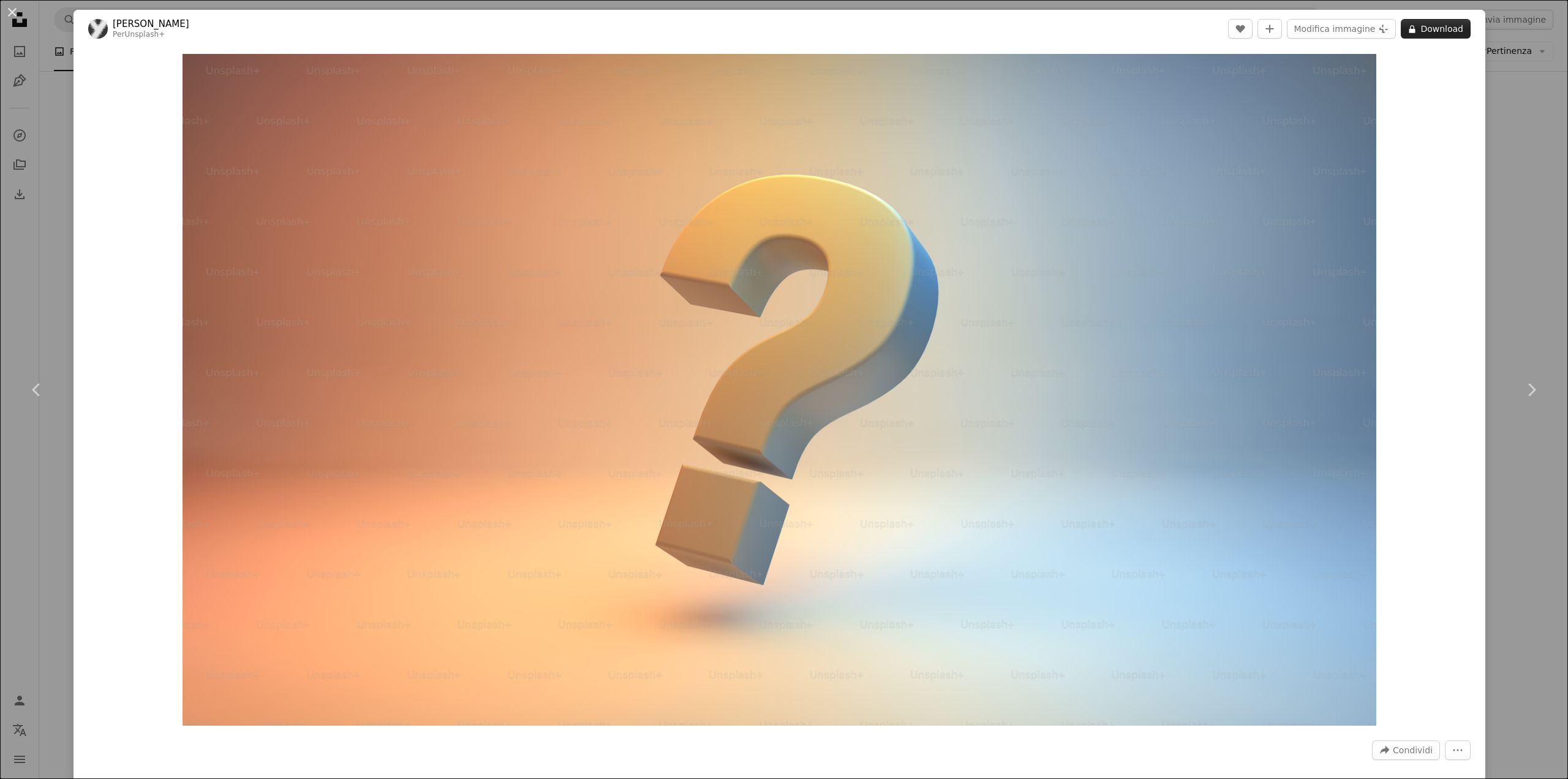
click at [1436, 23] on button "A lock Download" at bounding box center [1435, 28] width 70 height 19
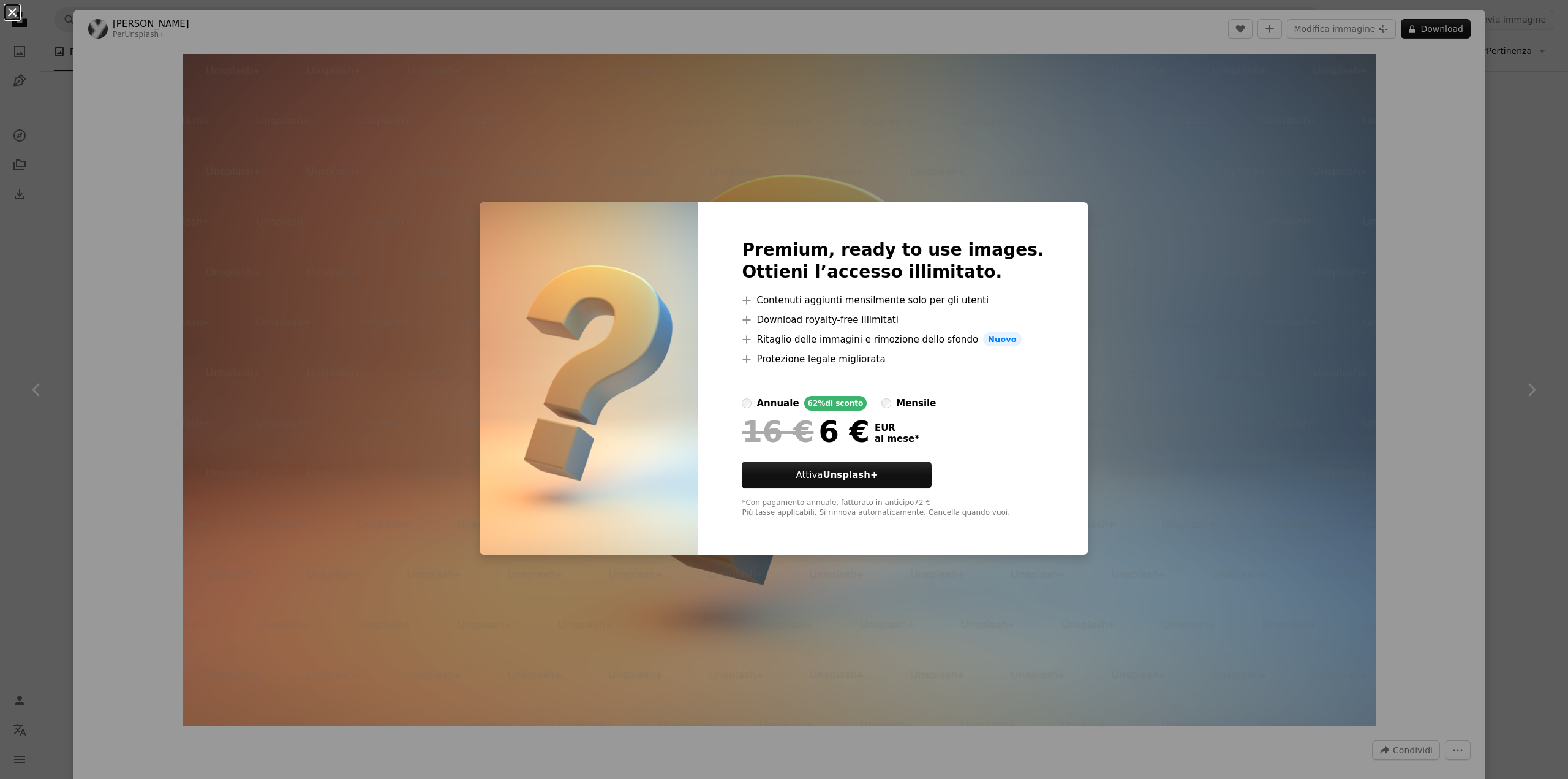
click at [12, 11] on button "An X shape" at bounding box center [12, 12] width 15 height 15
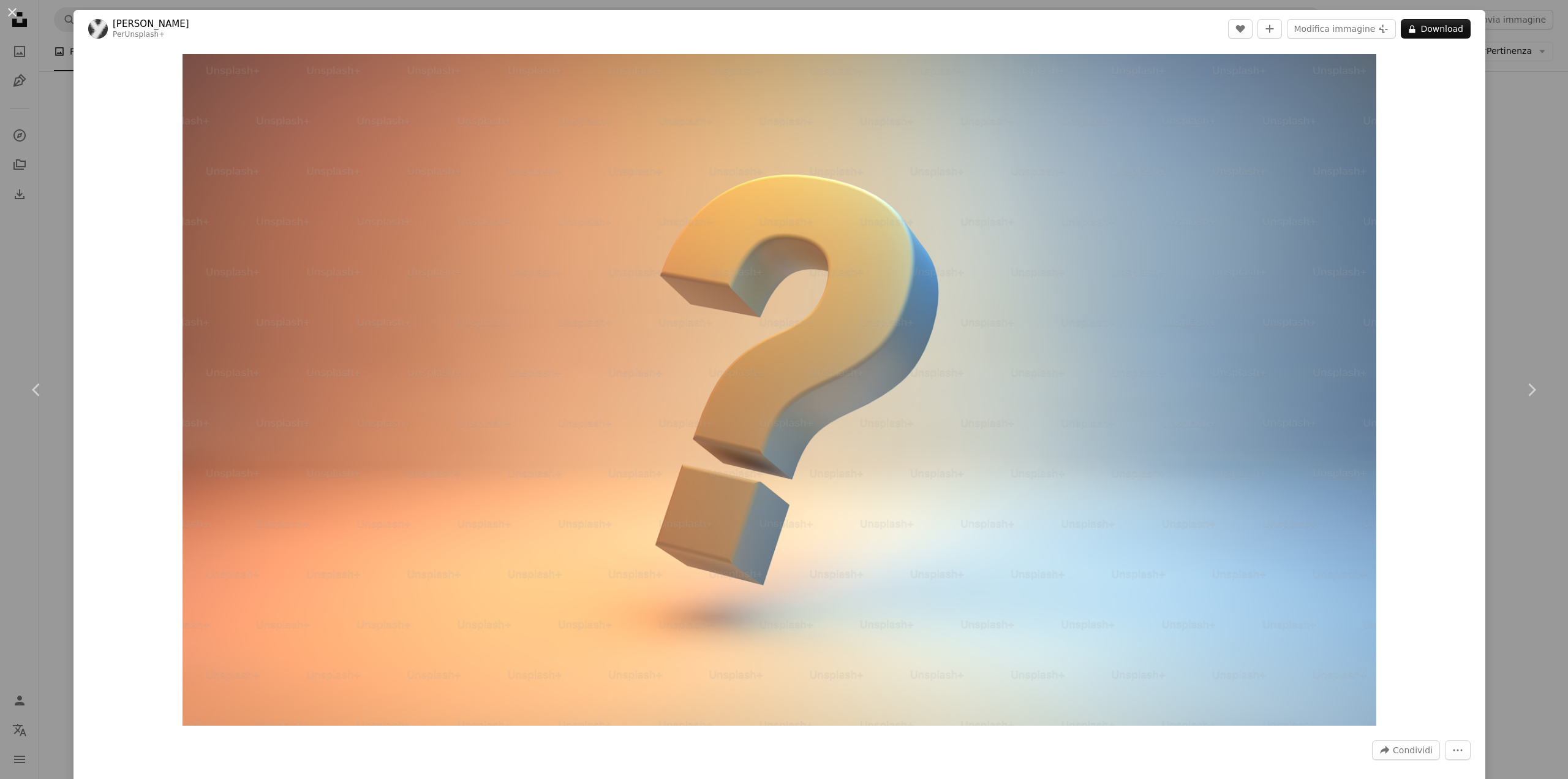
click at [12, 11] on button "An X shape" at bounding box center [12, 12] width 15 height 15
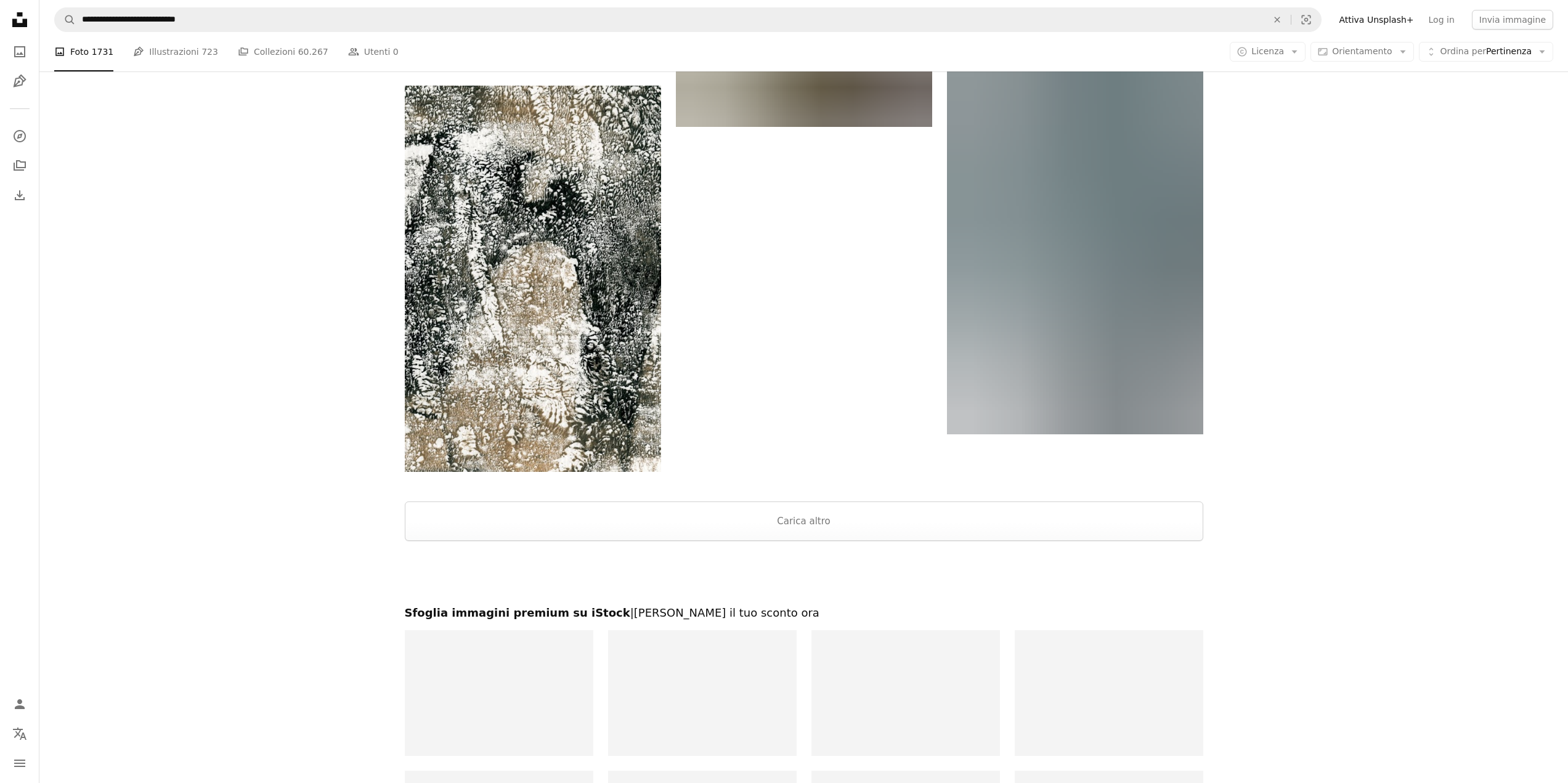
scroll to position [1909, 0]
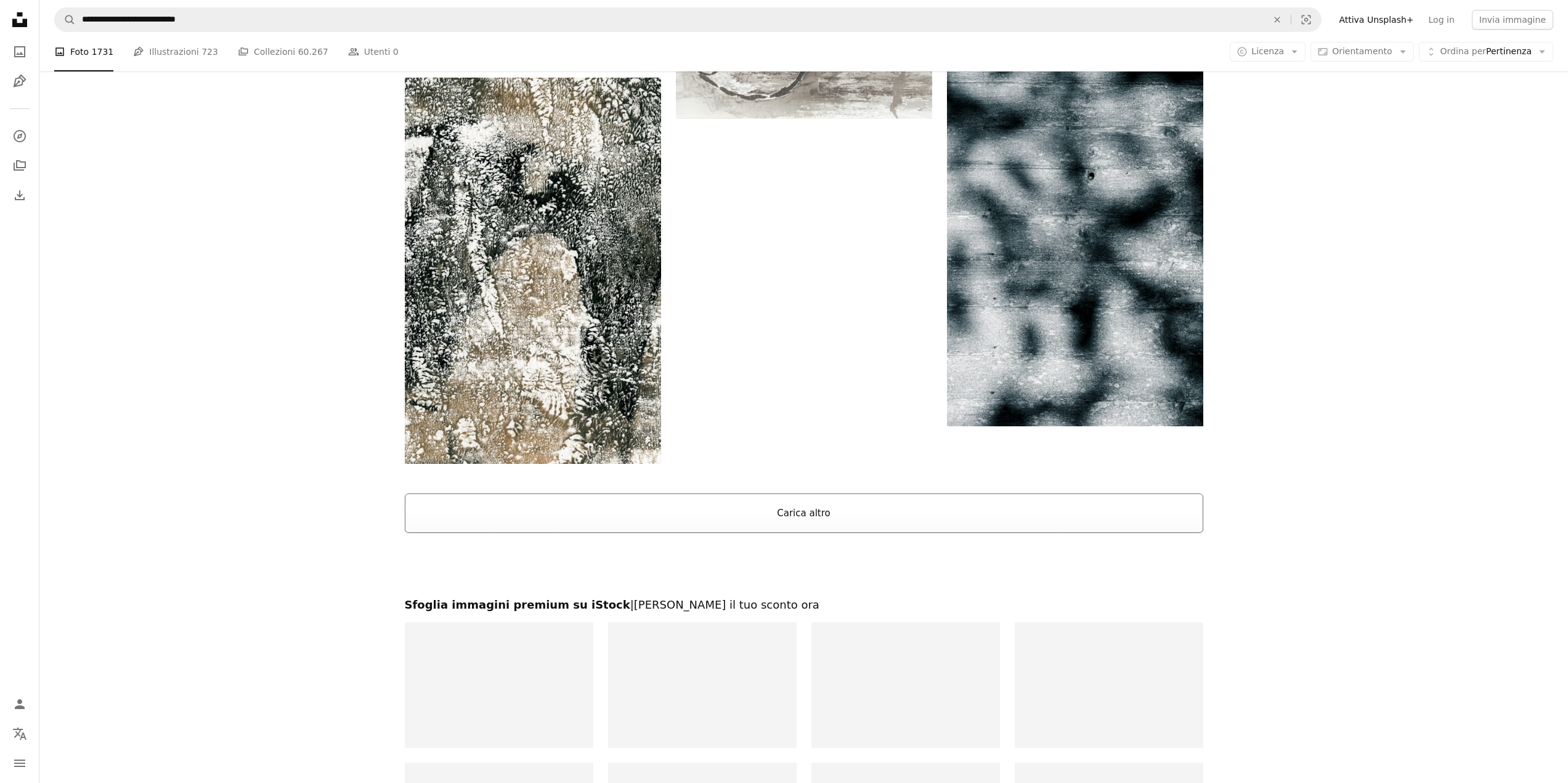
click at [793, 509] on button "Carica altro" at bounding box center [804, 513] width 799 height 39
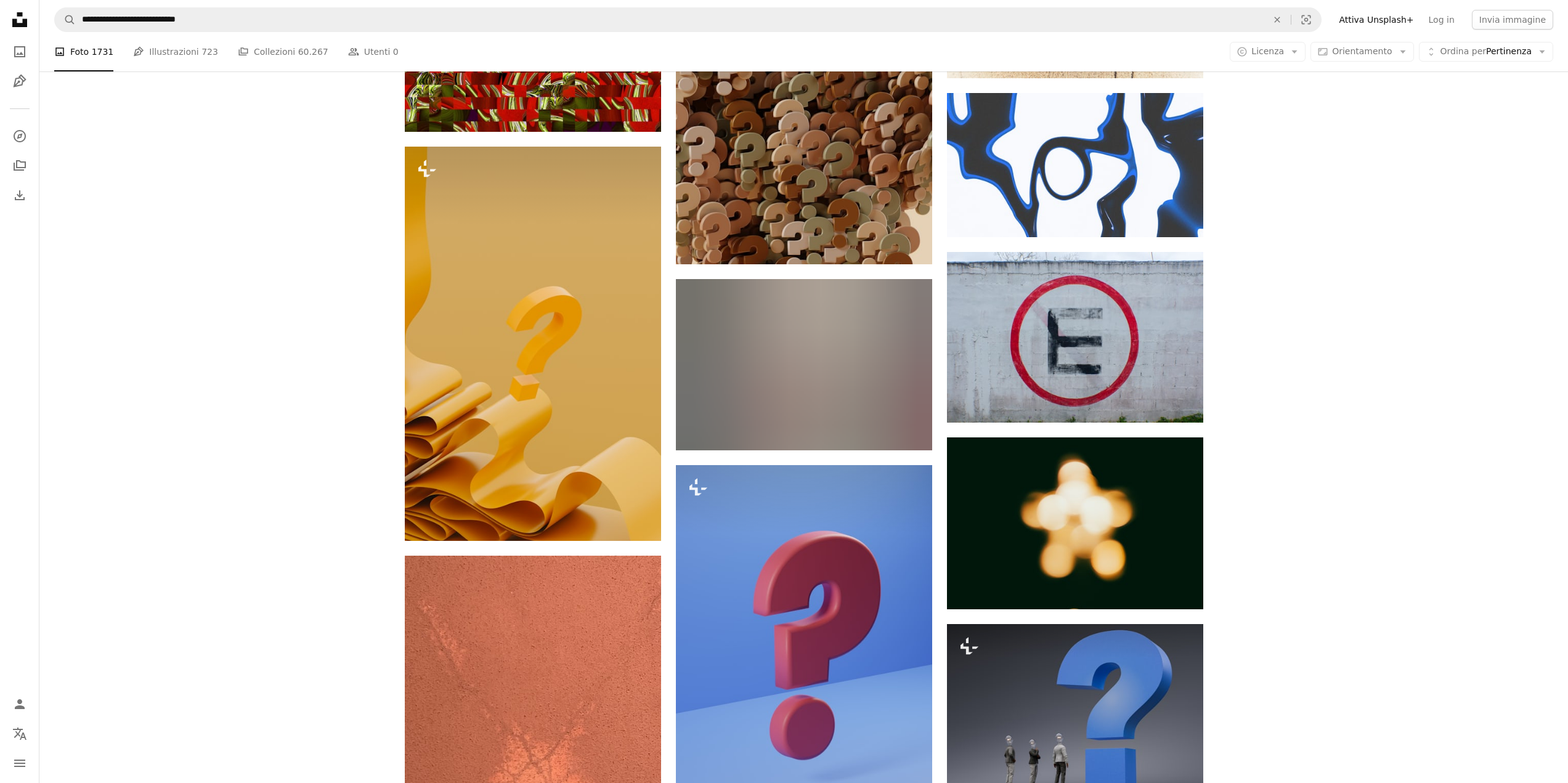
scroll to position [5543, 0]
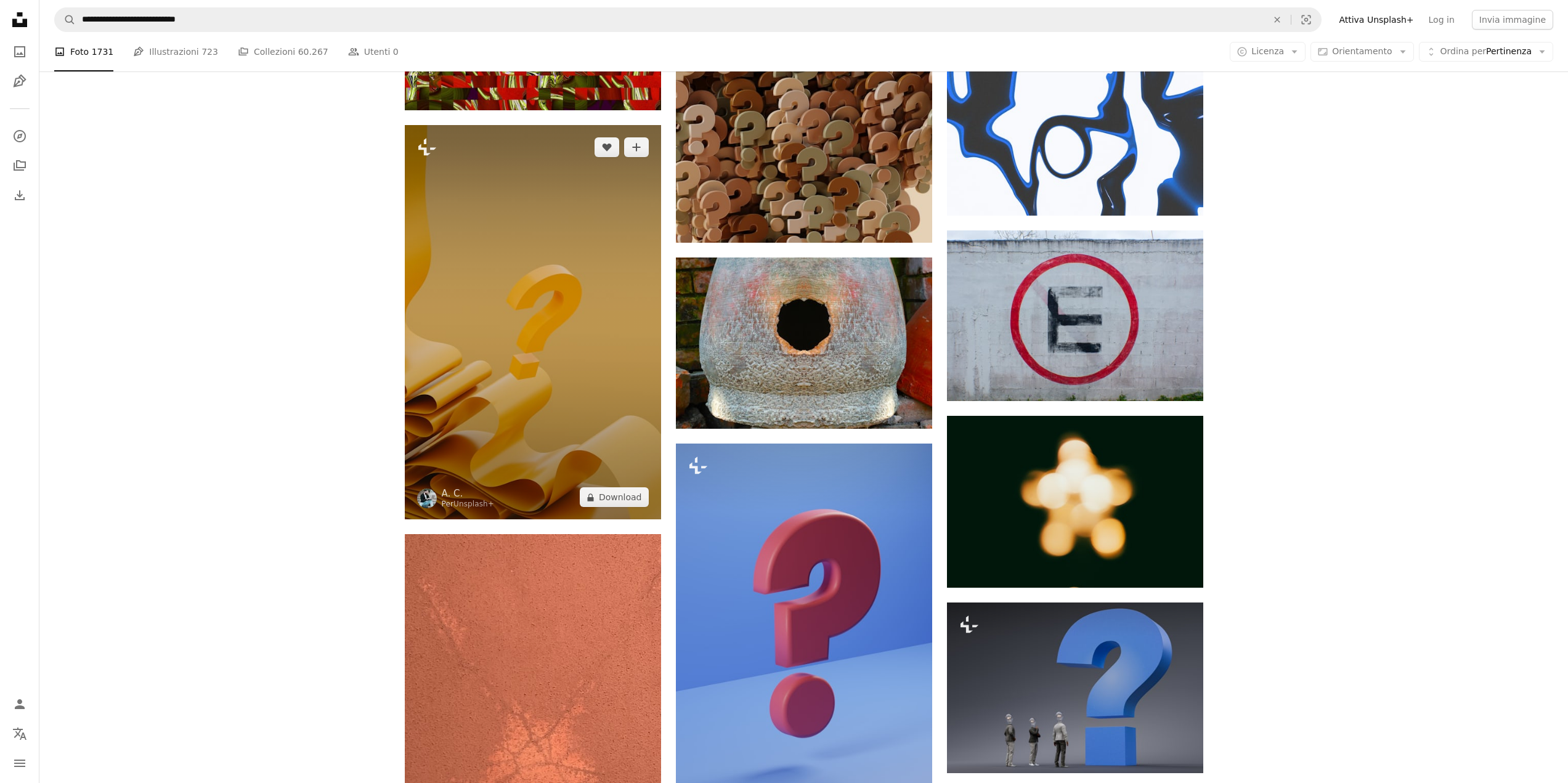
click at [614, 330] on img at bounding box center [533, 322] width 256 height 395
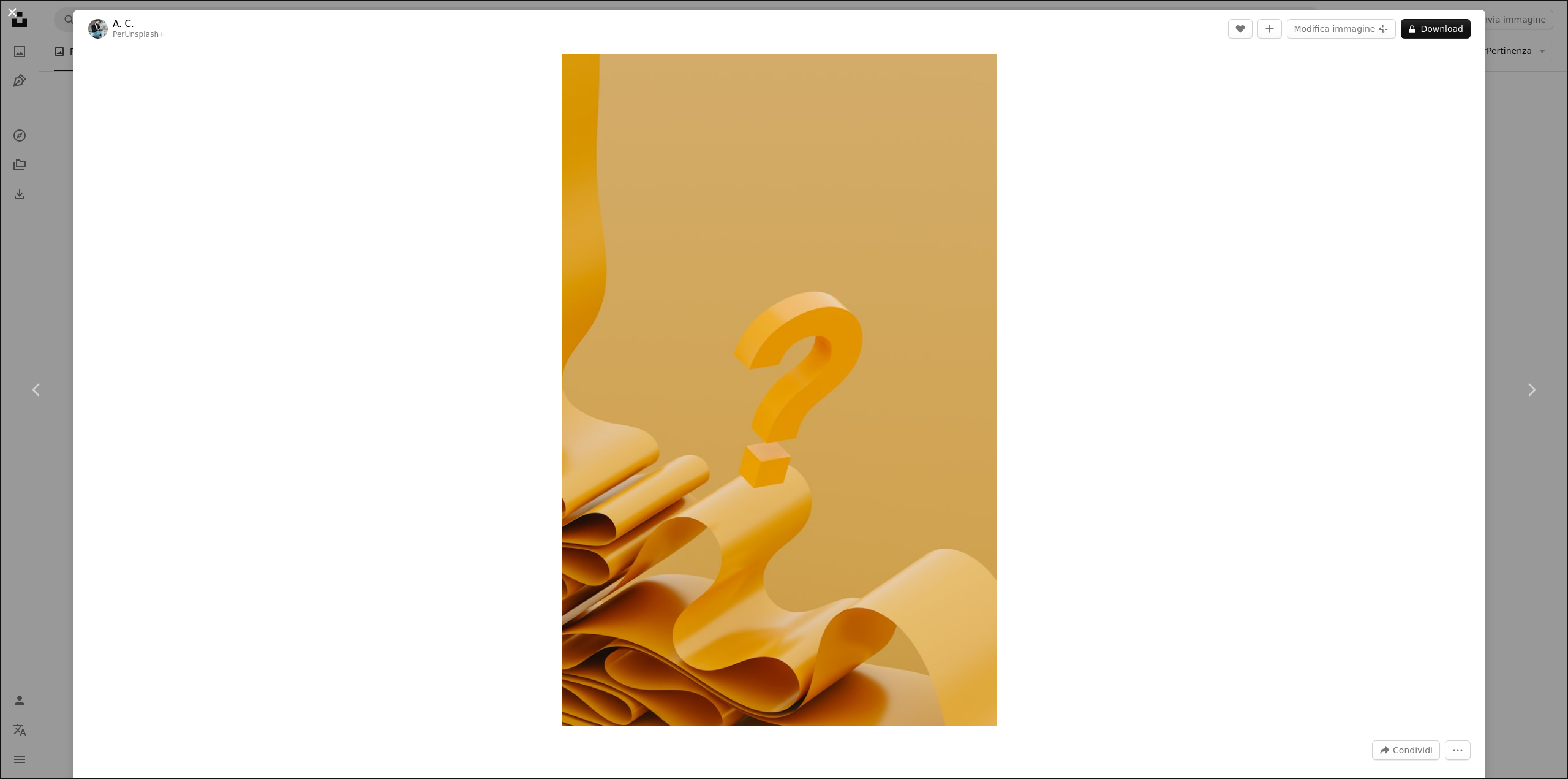
click at [15, 11] on button "An X shape" at bounding box center [12, 12] width 15 height 15
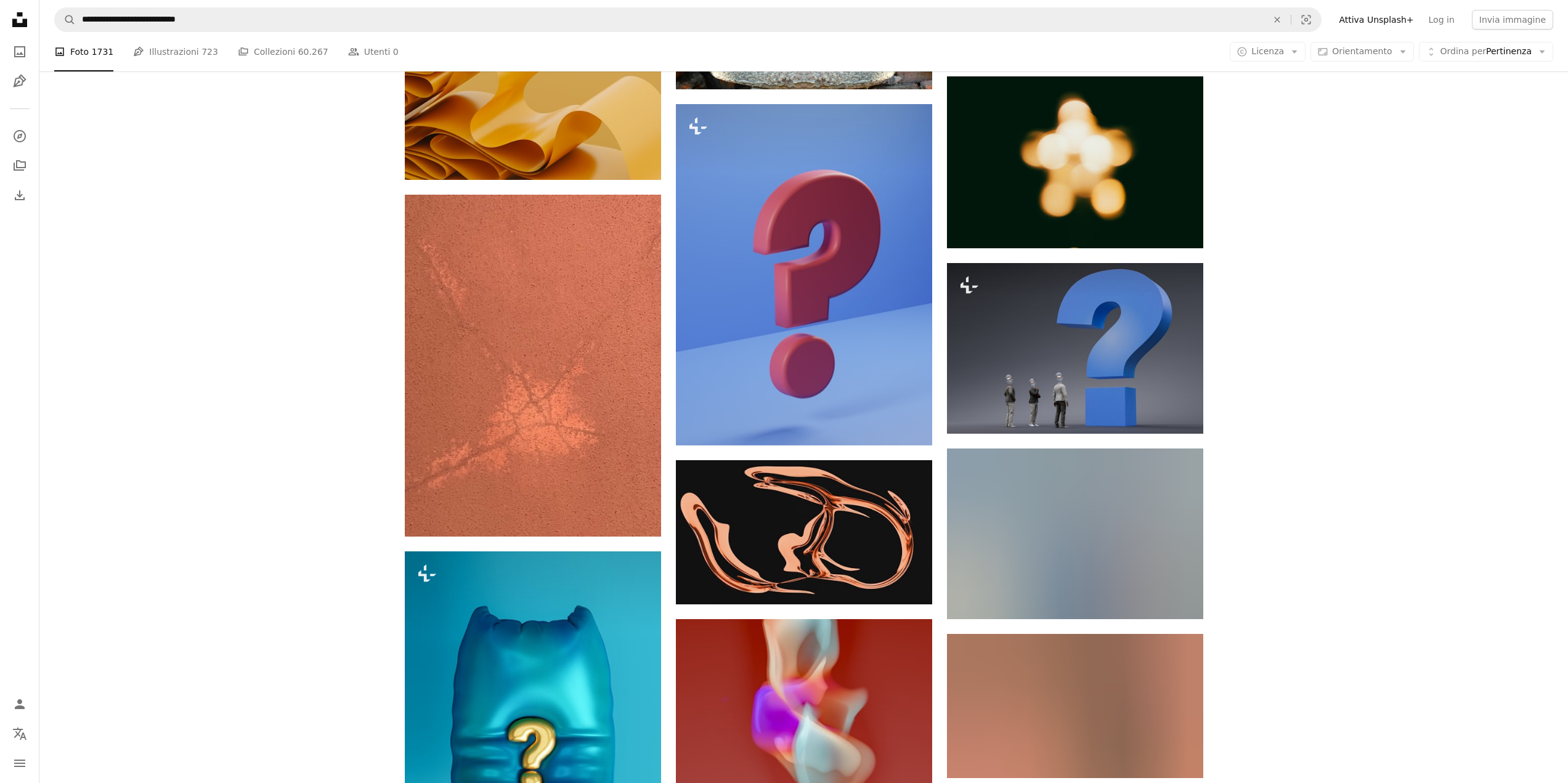
scroll to position [5913, 0]
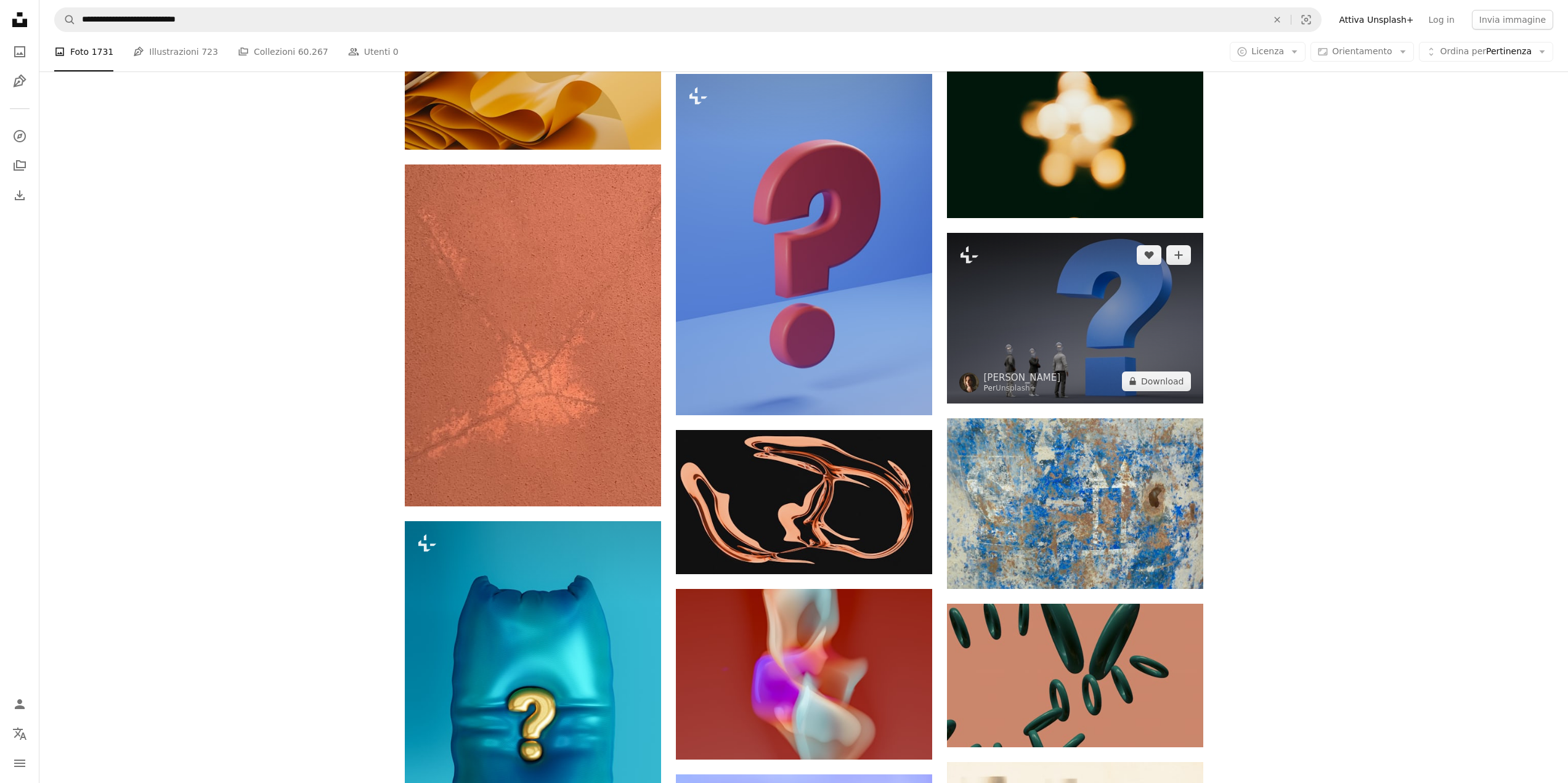
click at [1040, 331] on img at bounding box center [1075, 318] width 256 height 171
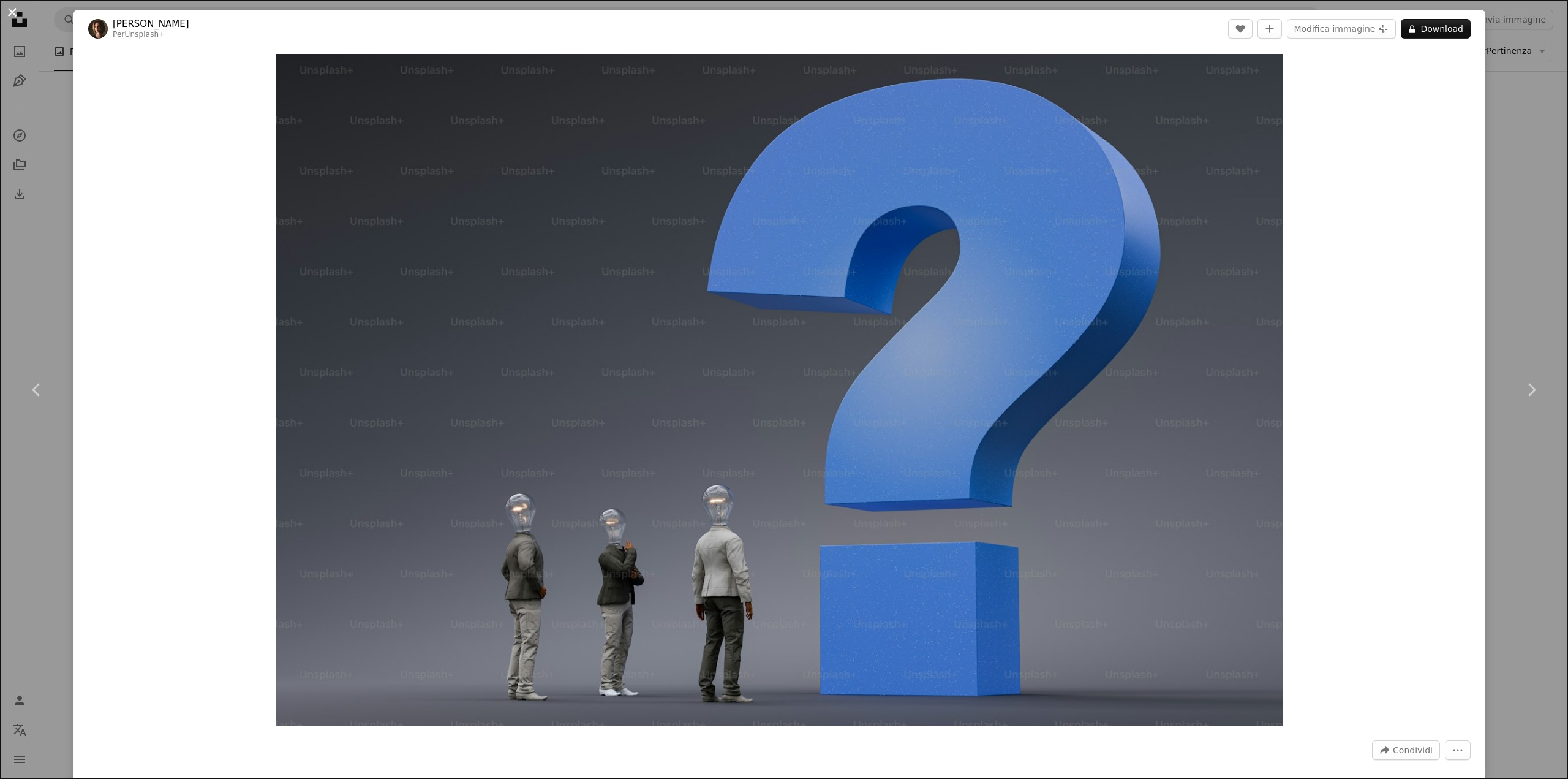
click at [10, 5] on button "An X shape" at bounding box center [12, 12] width 15 height 15
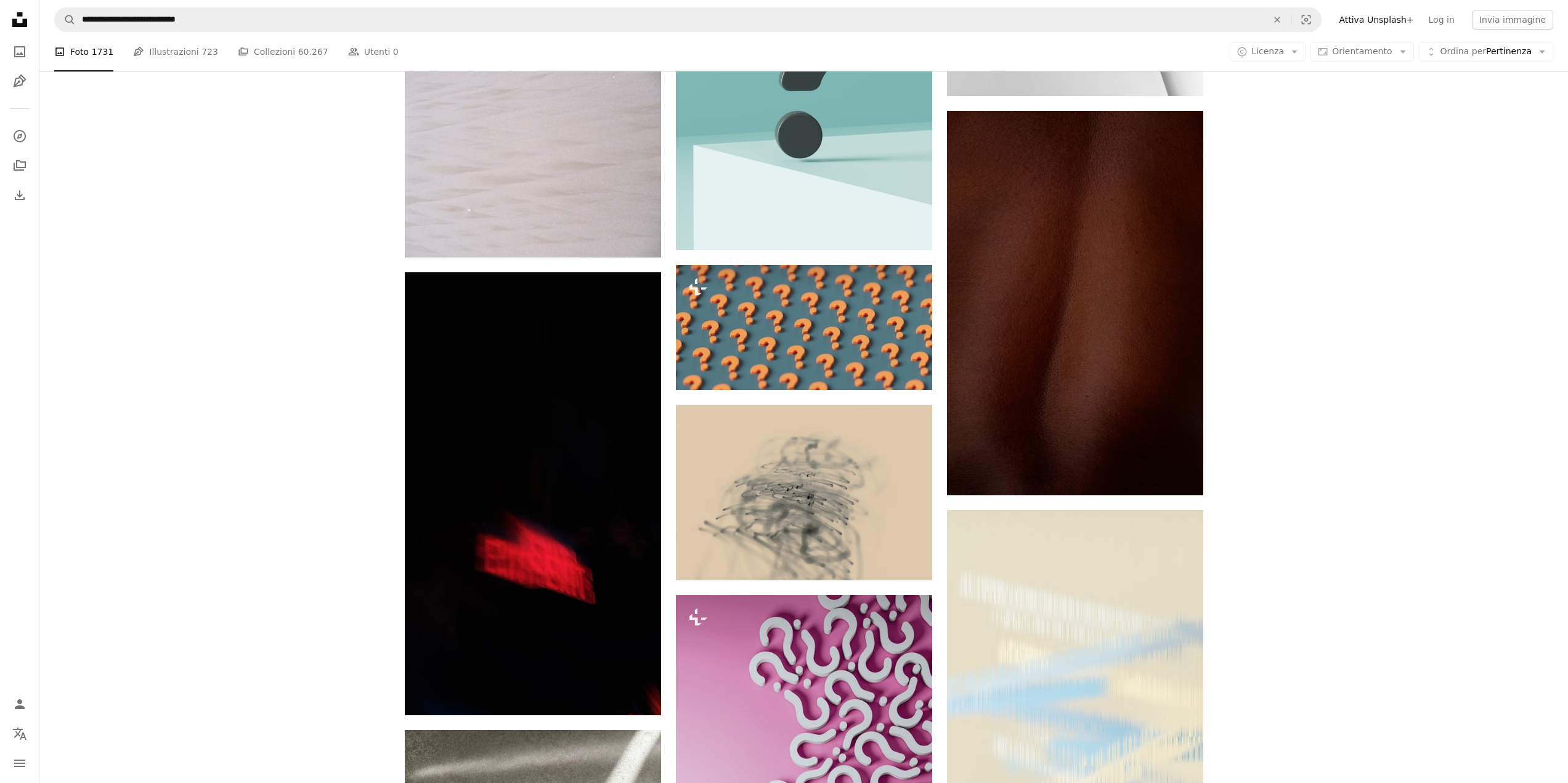
scroll to position [9546, 0]
